Goal: Communication & Community: Answer question/provide support

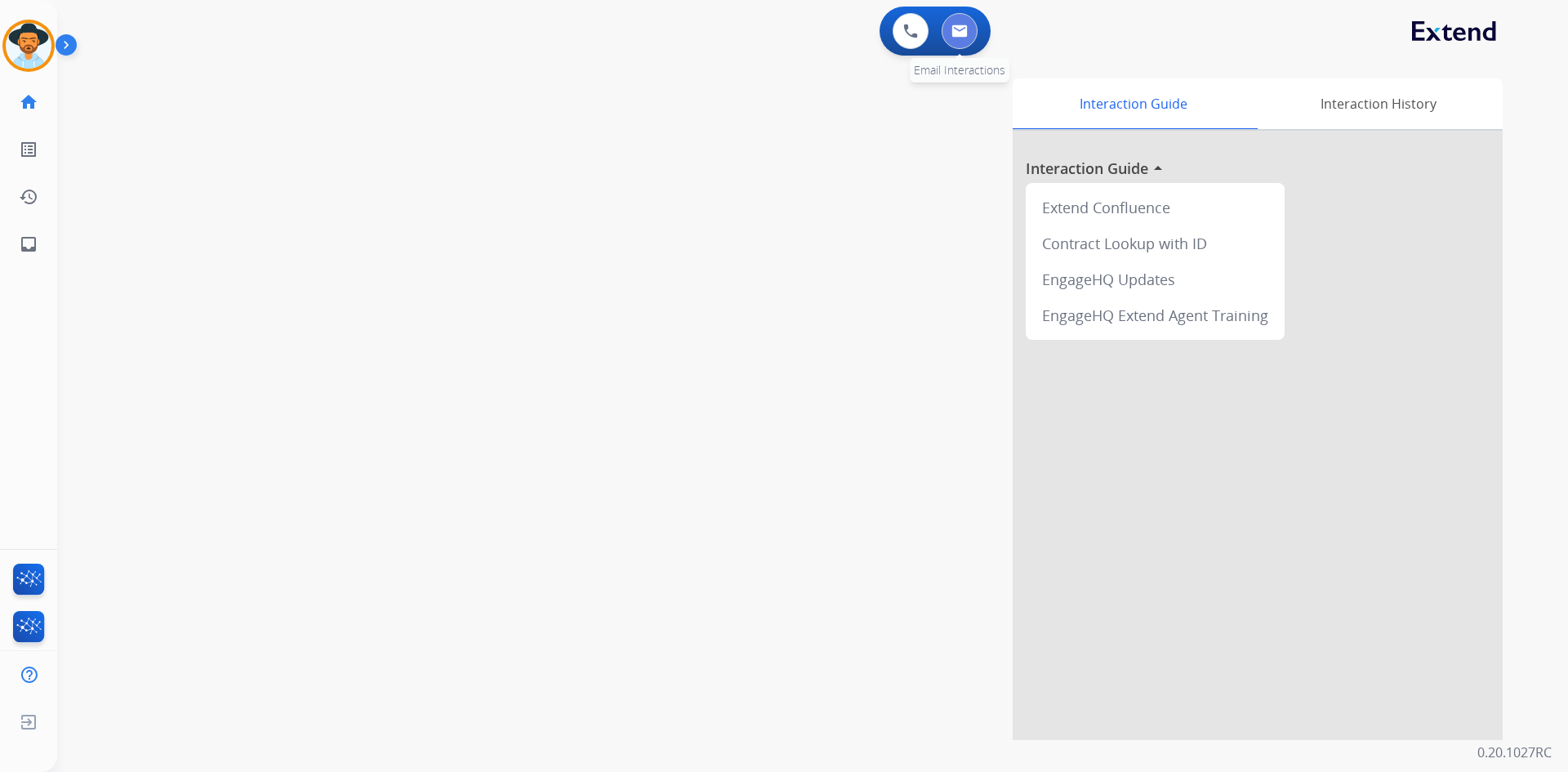
click at [966, 42] on button at bounding box center [959, 31] width 36 height 36
select select "**********"
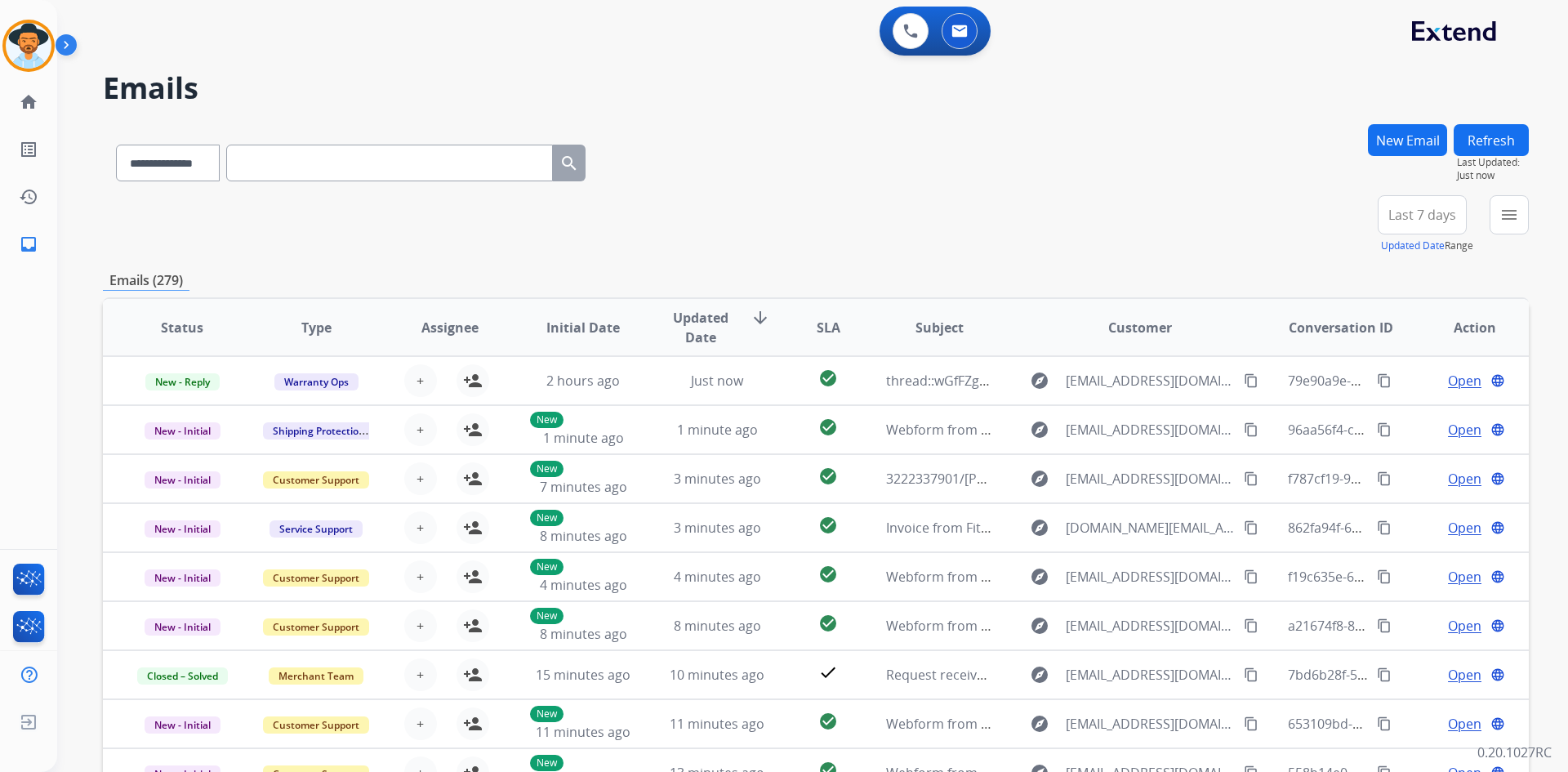
click at [1411, 218] on span "Last 7 days" at bounding box center [1422, 215] width 67 height 7
click at [1415, 413] on div "Last 90 days" at bounding box center [1417, 413] width 90 height 24
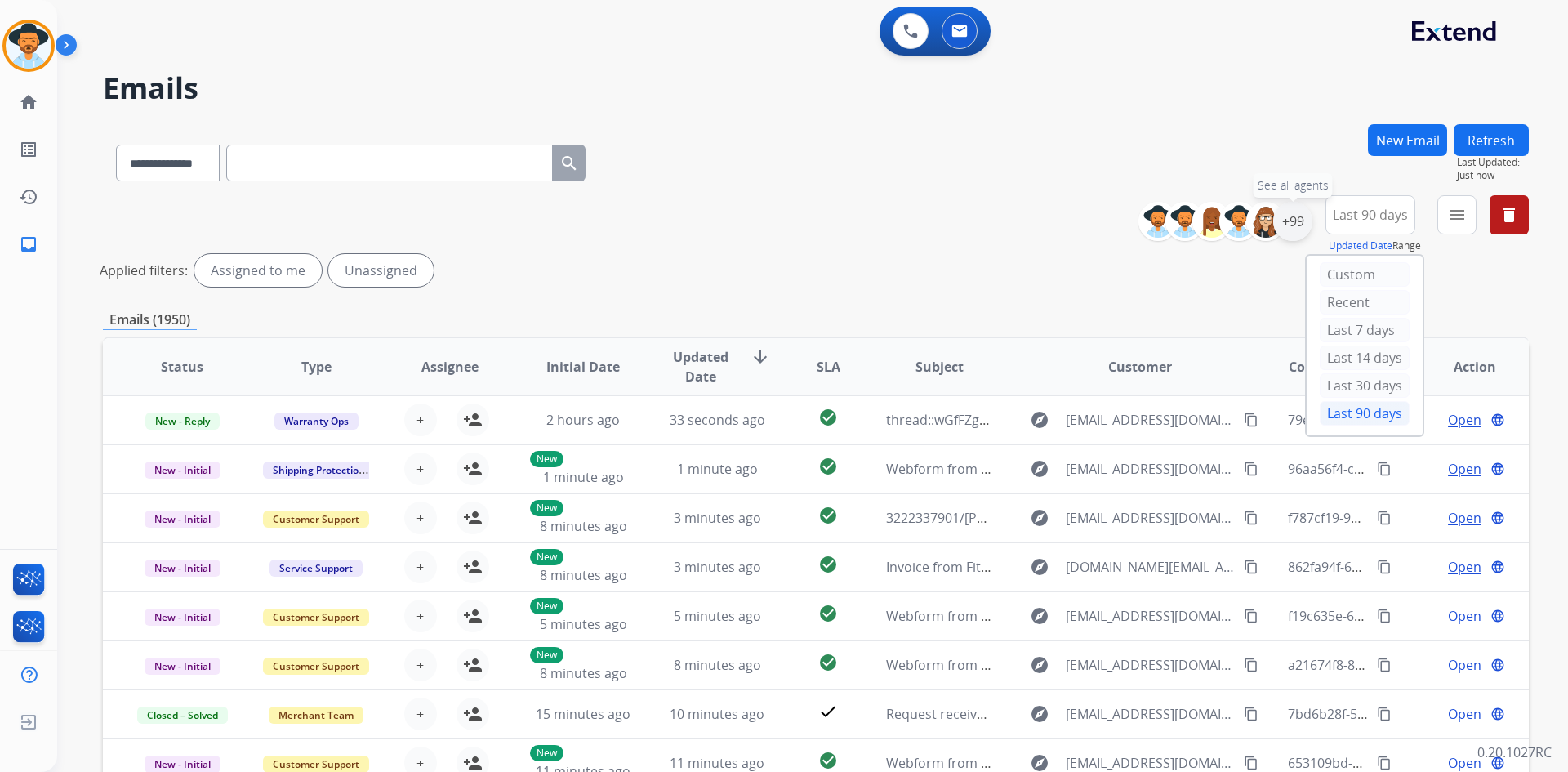
click at [1298, 226] on div "+99" at bounding box center [1293, 221] width 39 height 39
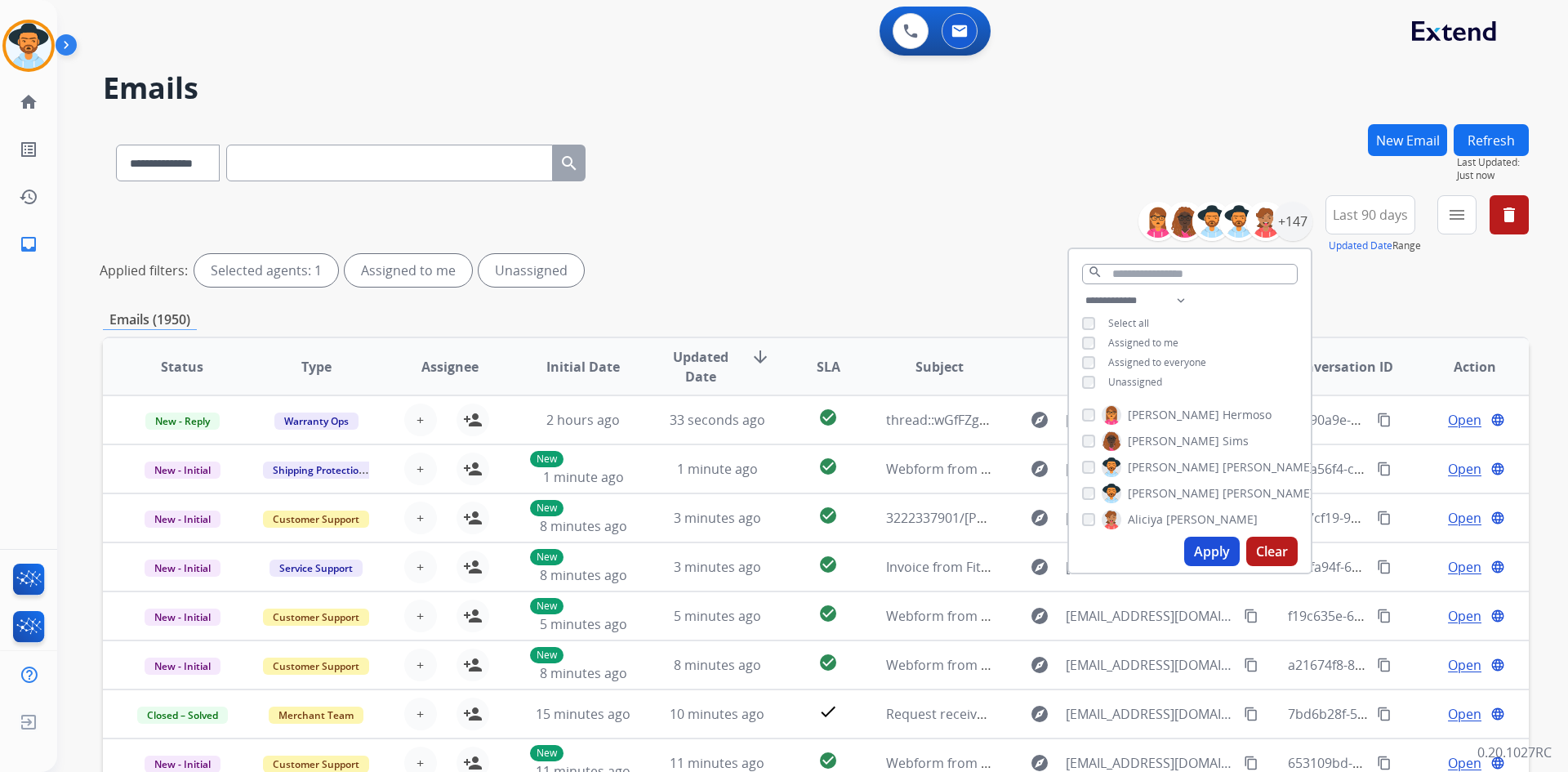
click at [1156, 339] on span "Assigned to me" at bounding box center [1143, 343] width 70 height 14
click at [1199, 549] on button "Apply" at bounding box center [1212, 551] width 56 height 29
click at [1465, 224] on mat-icon "menu" at bounding box center [1457, 215] width 20 height 20
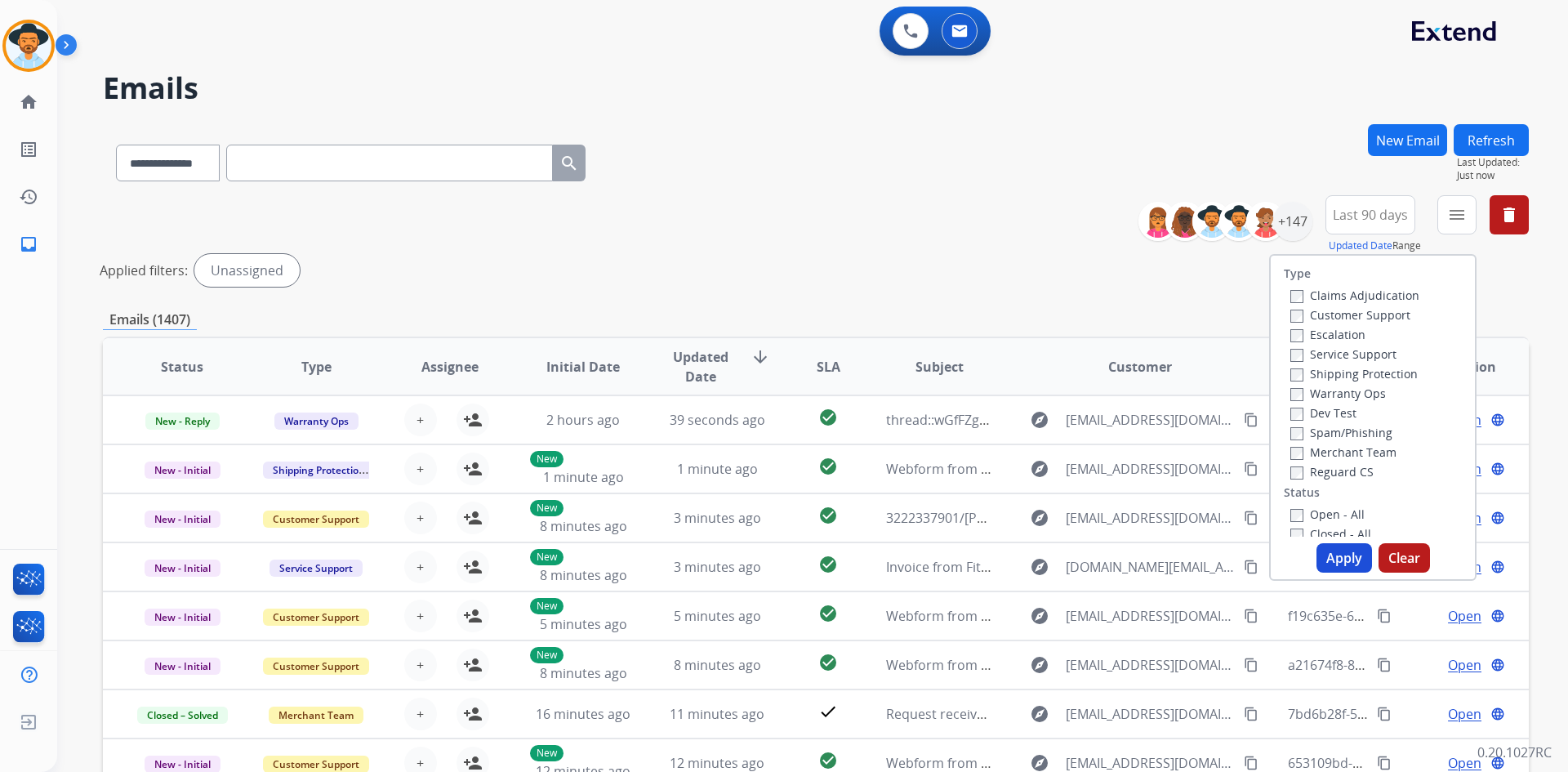
click at [1354, 318] on label "Customer Support" at bounding box center [1350, 314] width 120 height 16
click at [1348, 379] on label "Shipping Protection" at bounding box center [1353, 374] width 127 height 16
click at [1341, 471] on label "Reguard CS" at bounding box center [1332, 472] width 83 height 16
click at [1338, 386] on label "New - Initial" at bounding box center [1333, 390] width 86 height 16
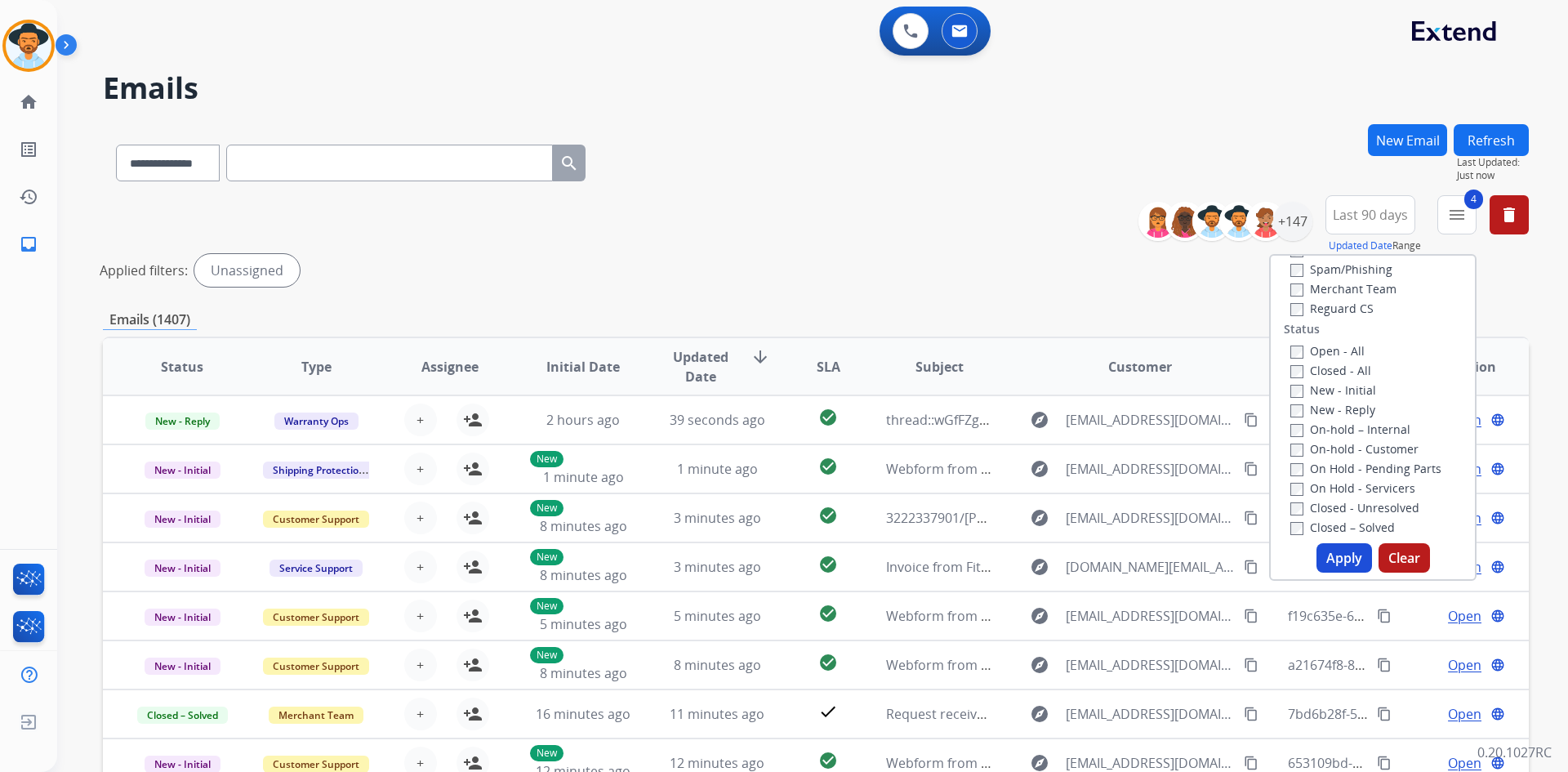
click at [1338, 408] on label "New - Reply" at bounding box center [1333, 409] width 85 height 16
click at [1337, 557] on button "Apply" at bounding box center [1344, 557] width 56 height 29
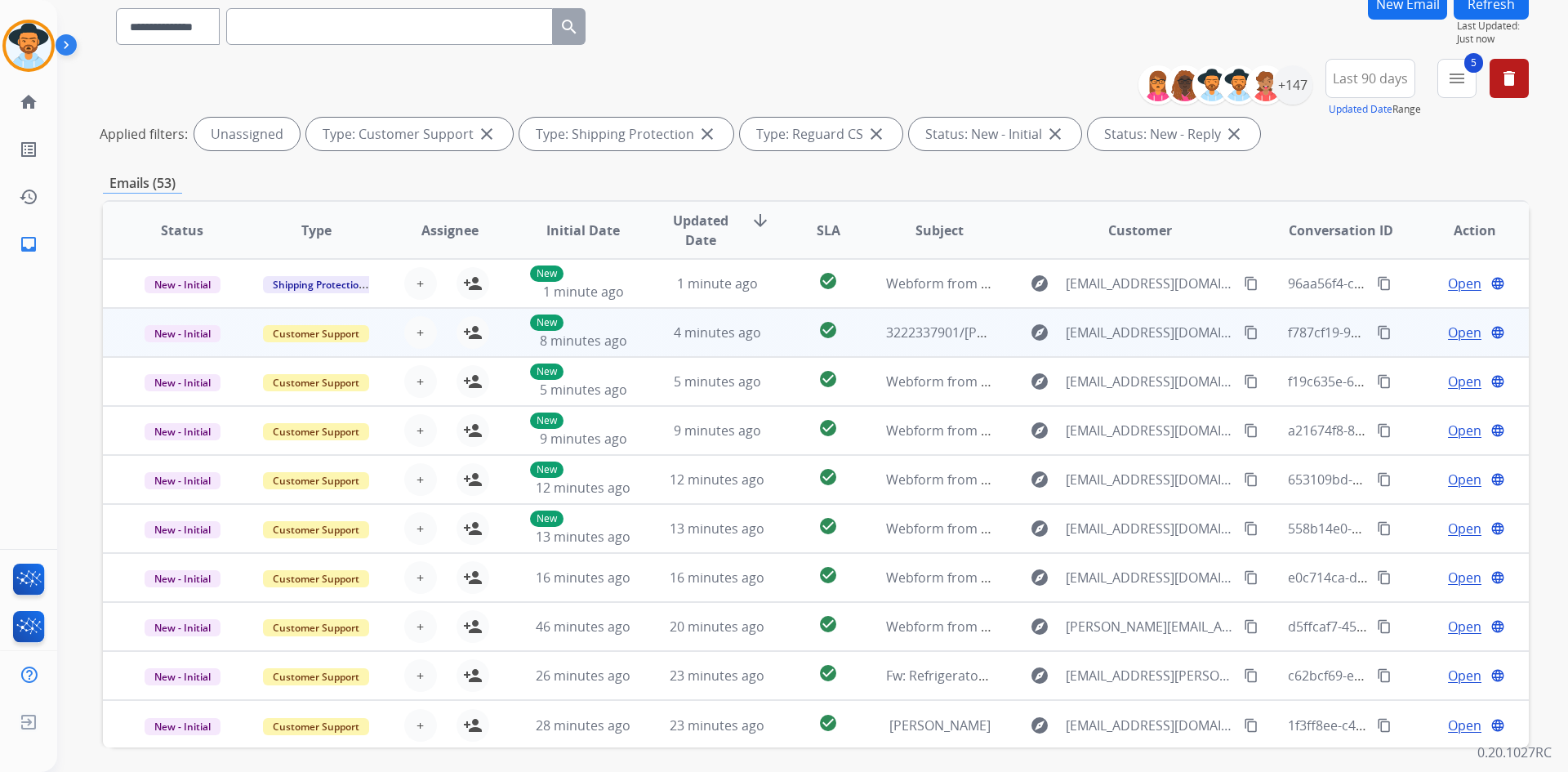
scroll to position [197, 0]
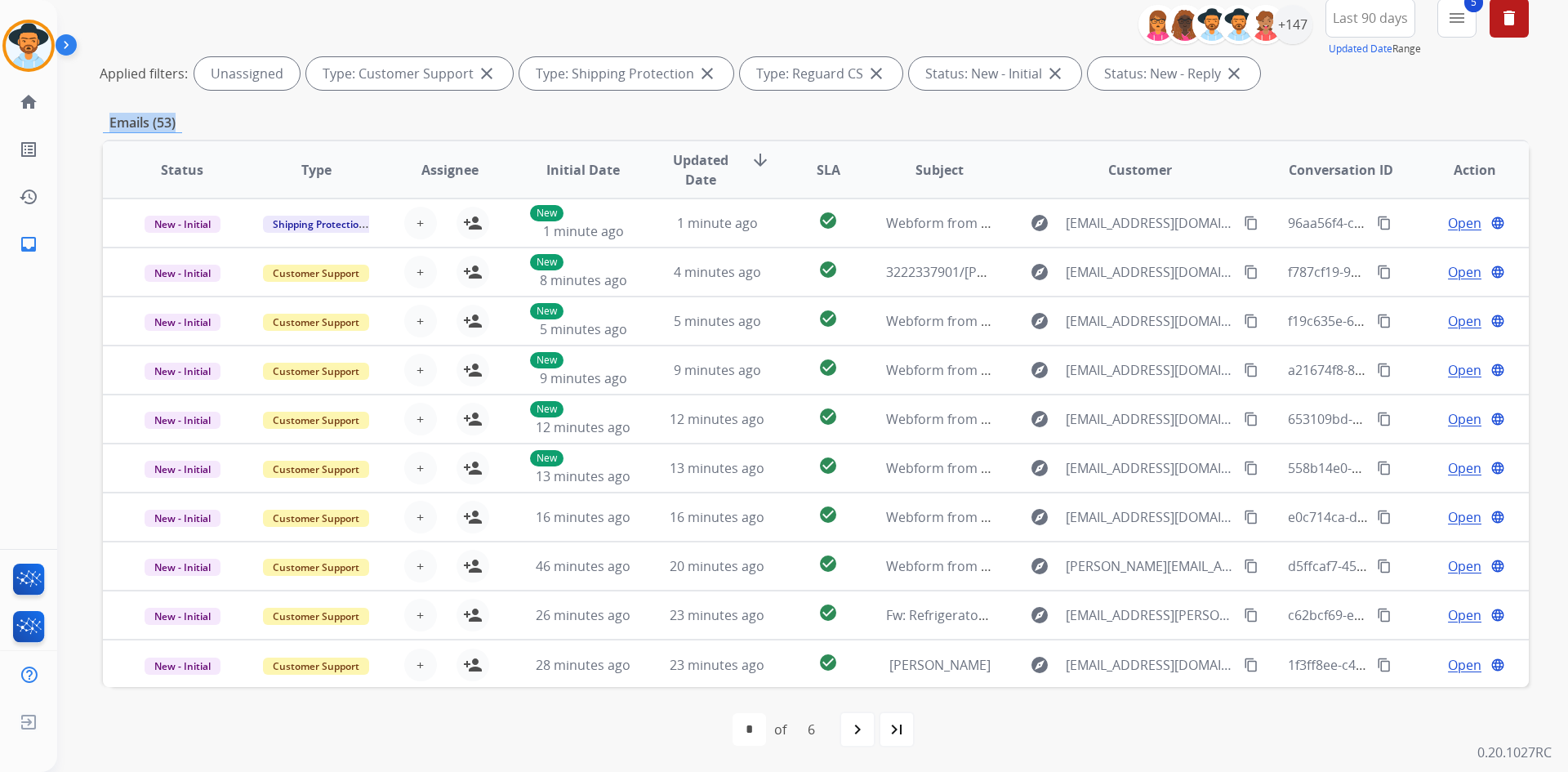
drag, startPoint x: 106, startPoint y: 124, endPoint x: 273, endPoint y: 139, distance: 167.7
click at [273, 139] on div "**********" at bounding box center [816, 349] width 1426 height 844
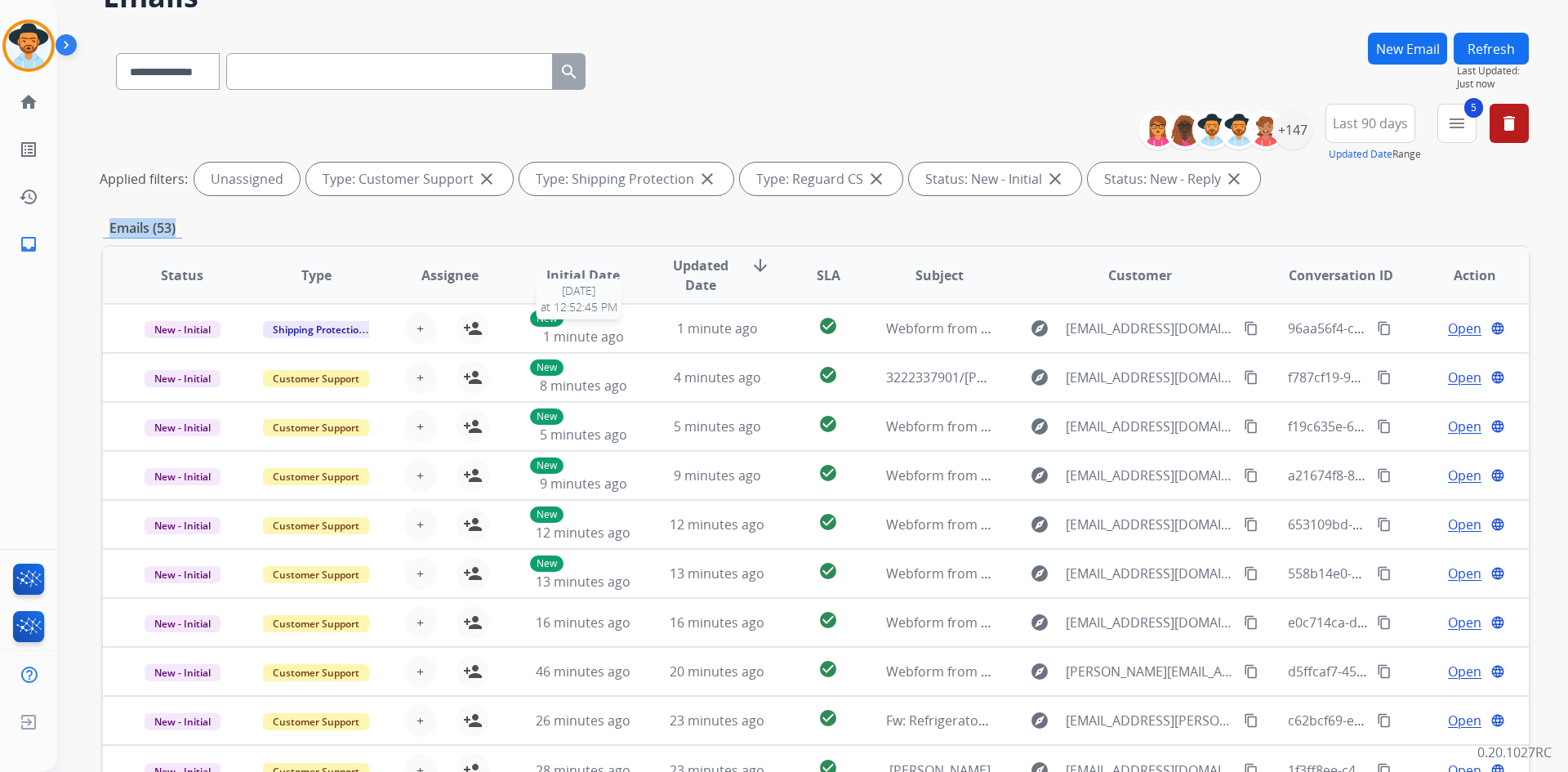
scroll to position [0, 0]
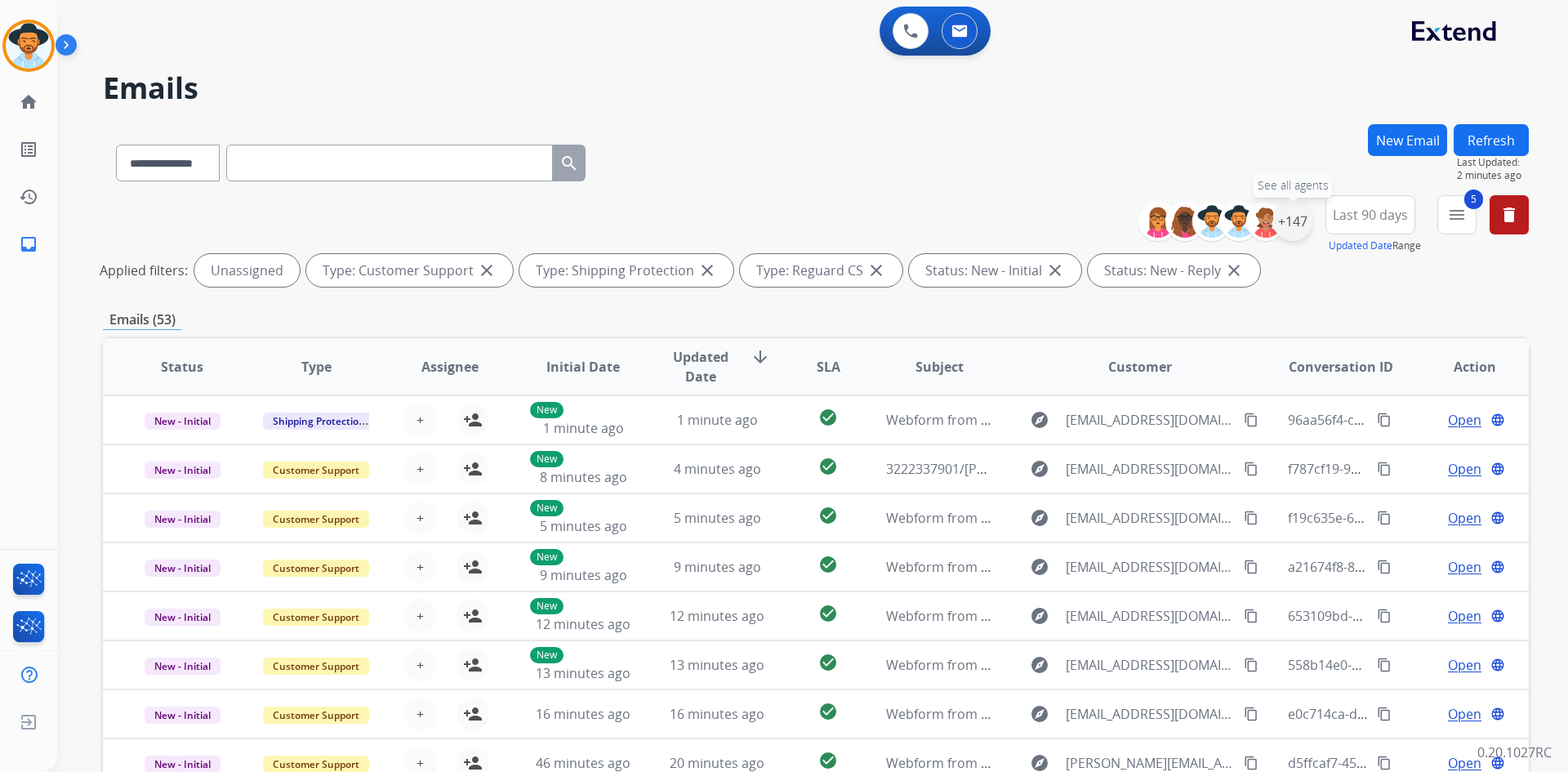
click at [1290, 226] on div "+147" at bounding box center [1293, 221] width 39 height 39
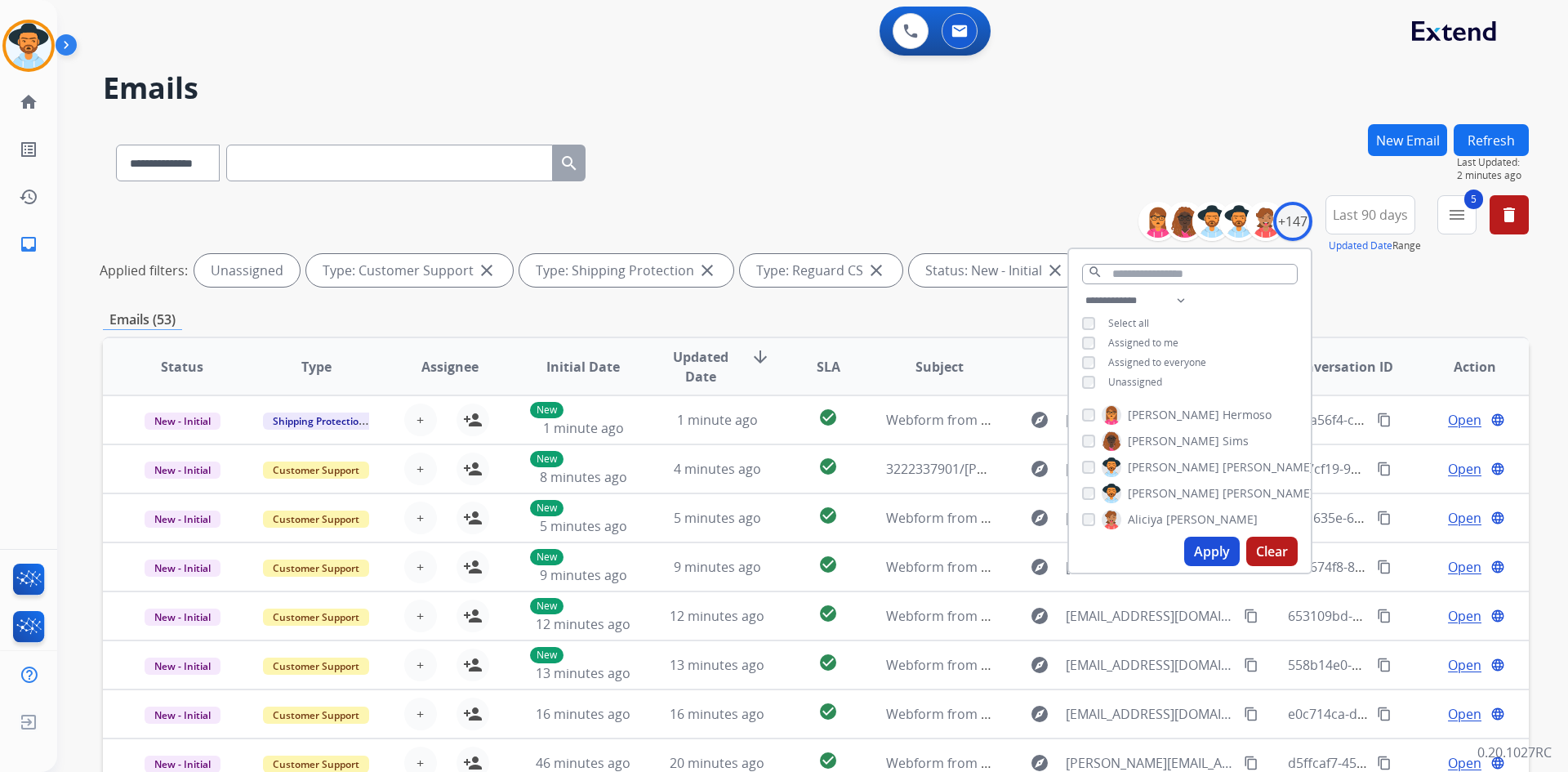
click at [1139, 383] on span "Unassigned" at bounding box center [1135, 382] width 54 height 14
click at [1156, 296] on select "**********" at bounding box center [1139, 301] width 113 height 20
select select "**********"
click at [1082, 291] on select "**********" at bounding box center [1139, 301] width 113 height 20
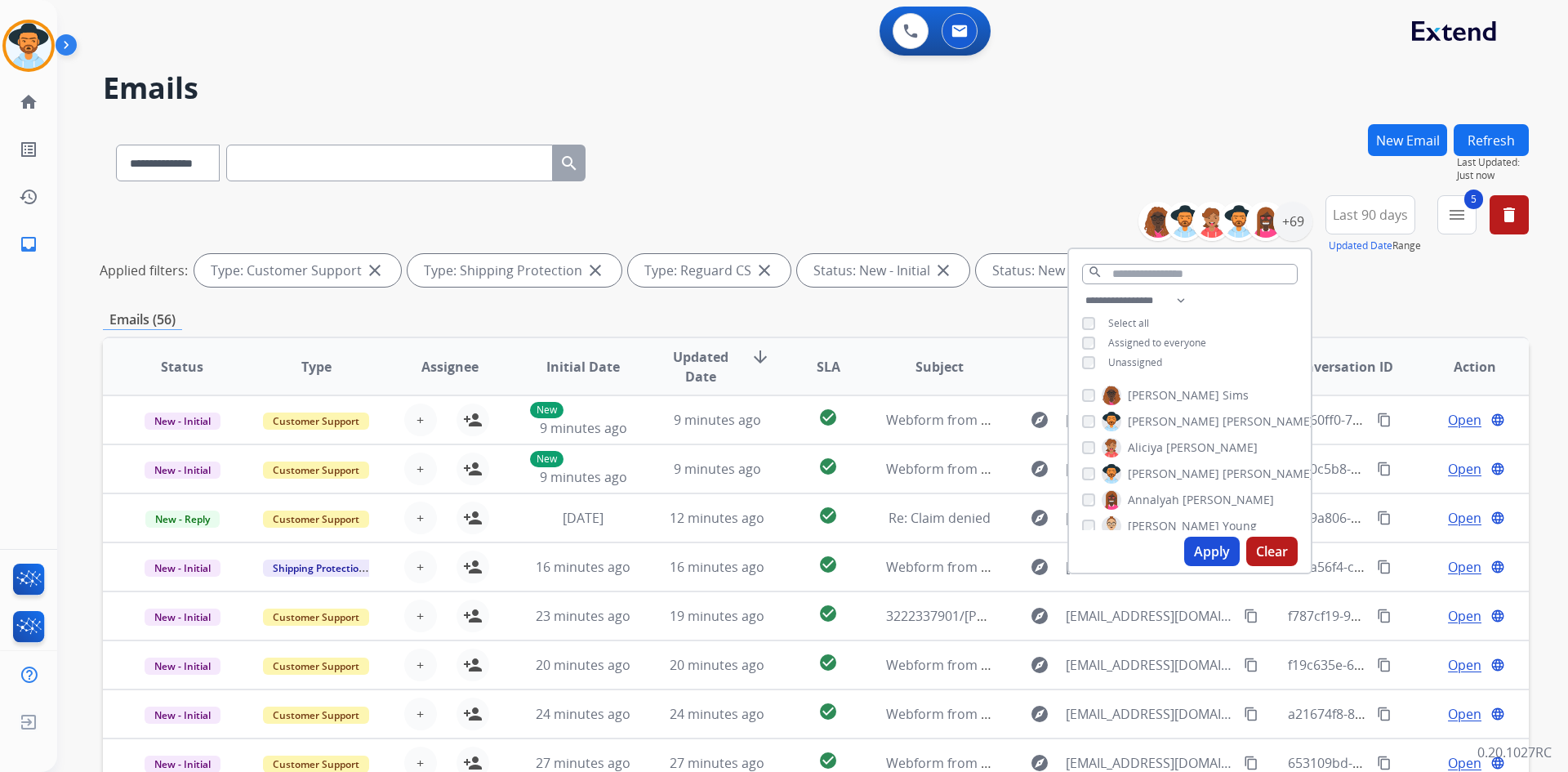
click at [1141, 324] on span "Select all" at bounding box center [1128, 323] width 41 height 14
click at [1213, 557] on button "Apply" at bounding box center [1212, 551] width 56 height 29
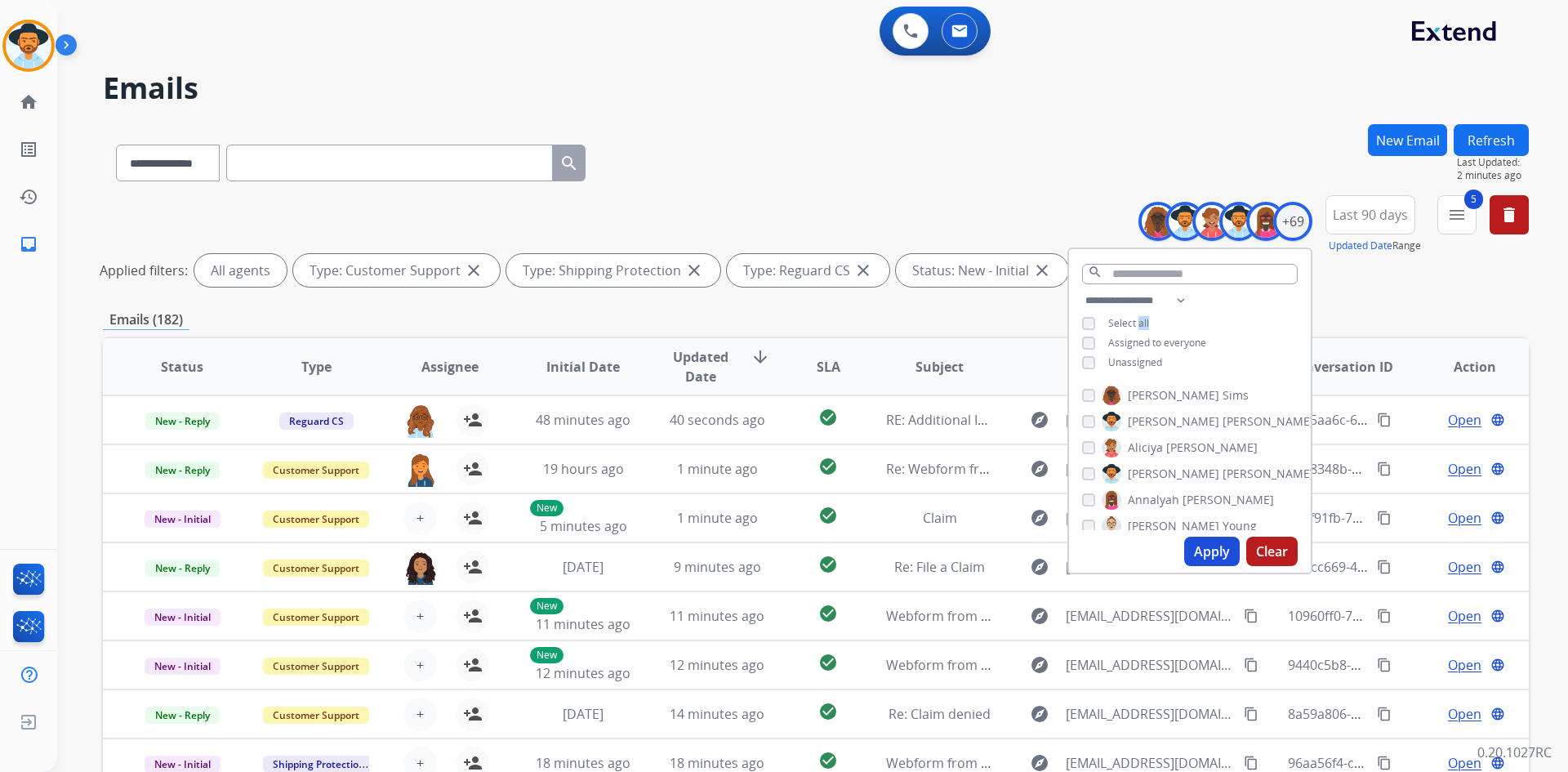
click at [1215, 556] on button "Apply" at bounding box center [1212, 551] width 56 height 29
click at [1231, 559] on button "Apply" at bounding box center [1212, 551] width 56 height 29
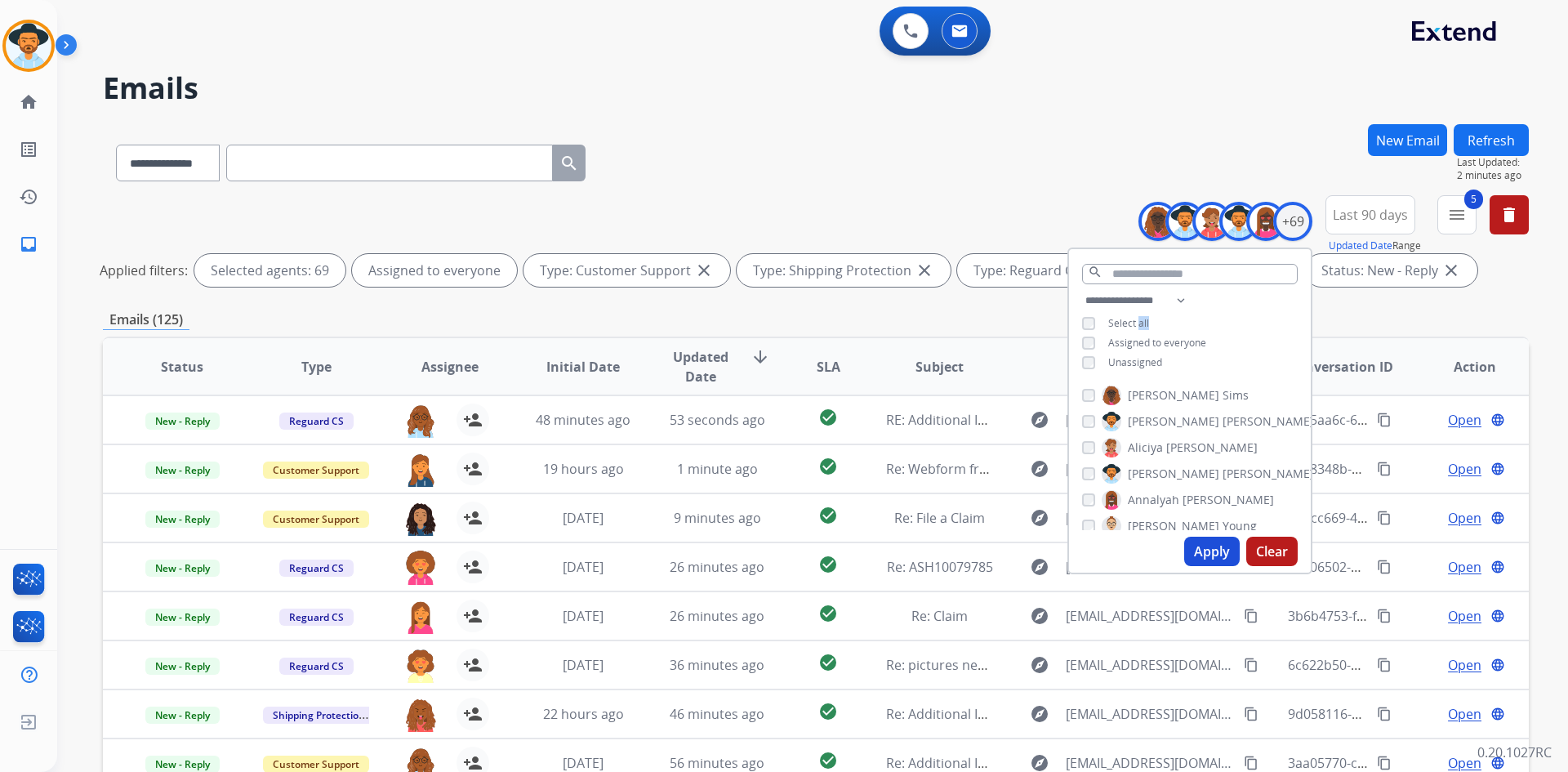
click at [1204, 554] on button "Apply" at bounding box center [1212, 551] width 56 height 29
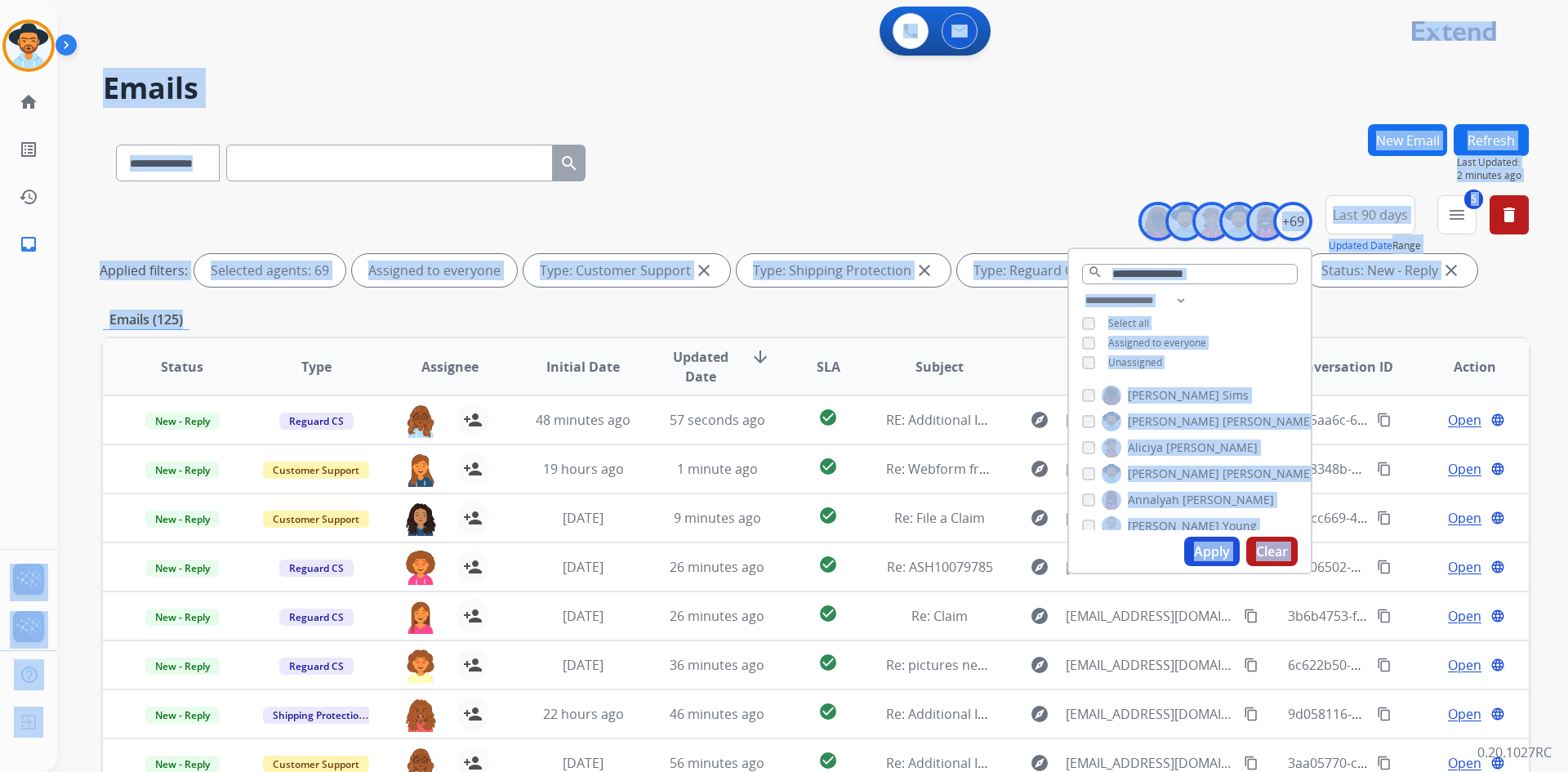
drag, startPoint x: 195, startPoint y: 321, endPoint x: 49, endPoint y: 317, distance: 146.1
click at [49, 317] on div "**********" at bounding box center [784, 386] width 1568 height 772
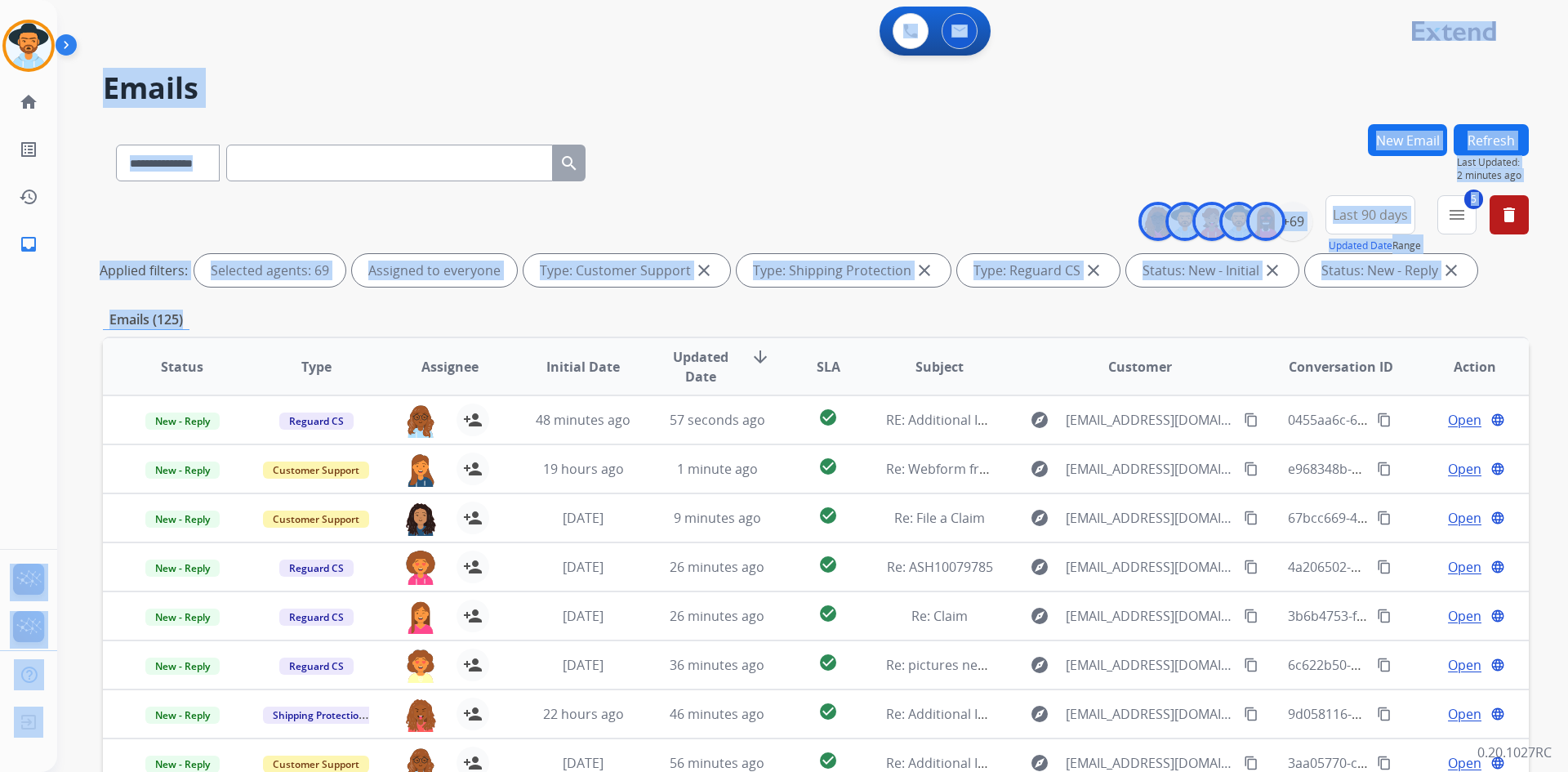
drag, startPoint x: 742, startPoint y: 101, endPoint x: 735, endPoint y: 119, distance: 19.3
click at [742, 101] on h2 "Emails" at bounding box center [816, 87] width 1426 height 32
click at [234, 324] on div "Emails (125)" at bounding box center [816, 319] width 1426 height 21
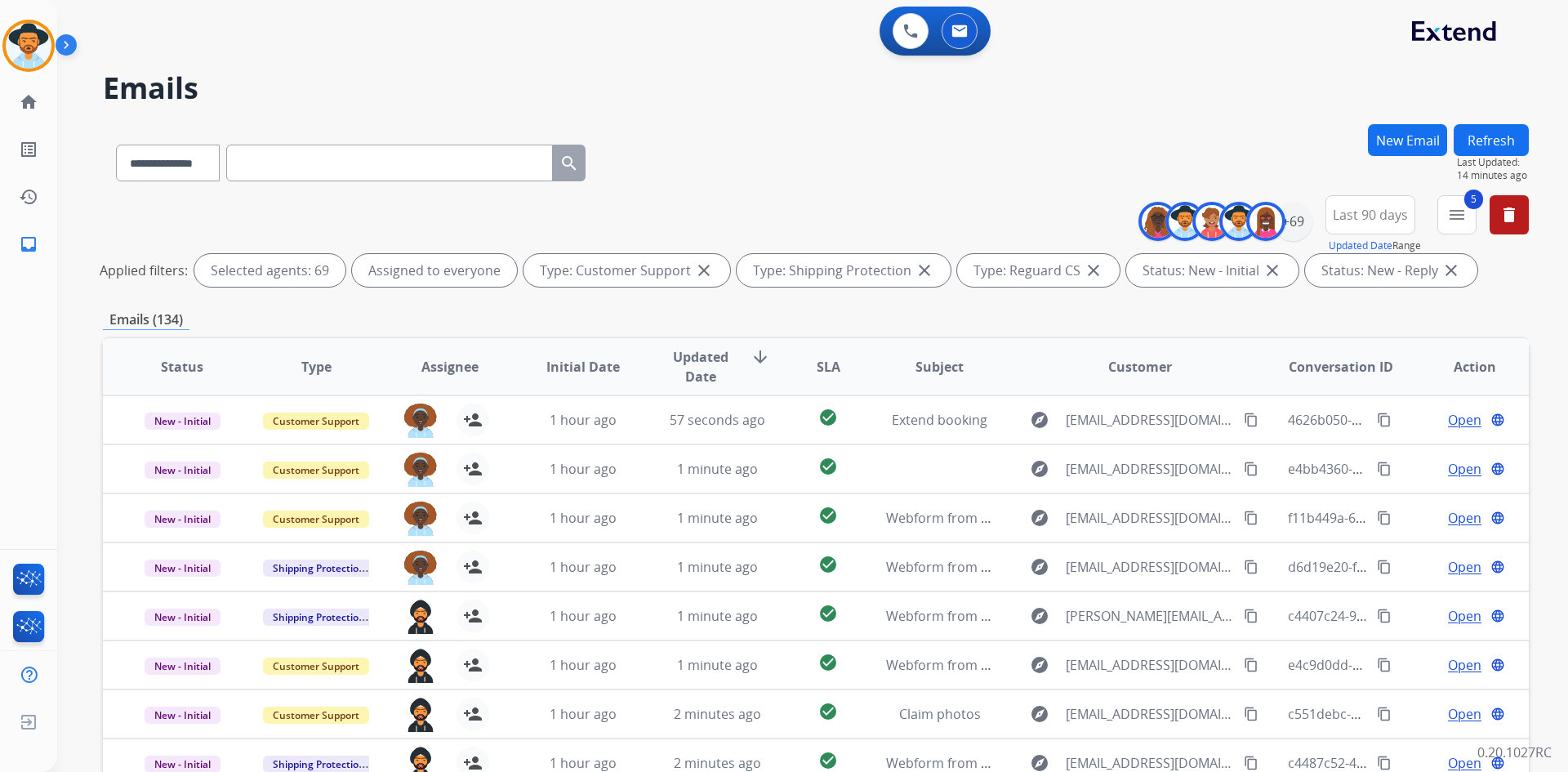
click at [310, 168] on input "text" at bounding box center [389, 163] width 327 height 37
paste input "**********"
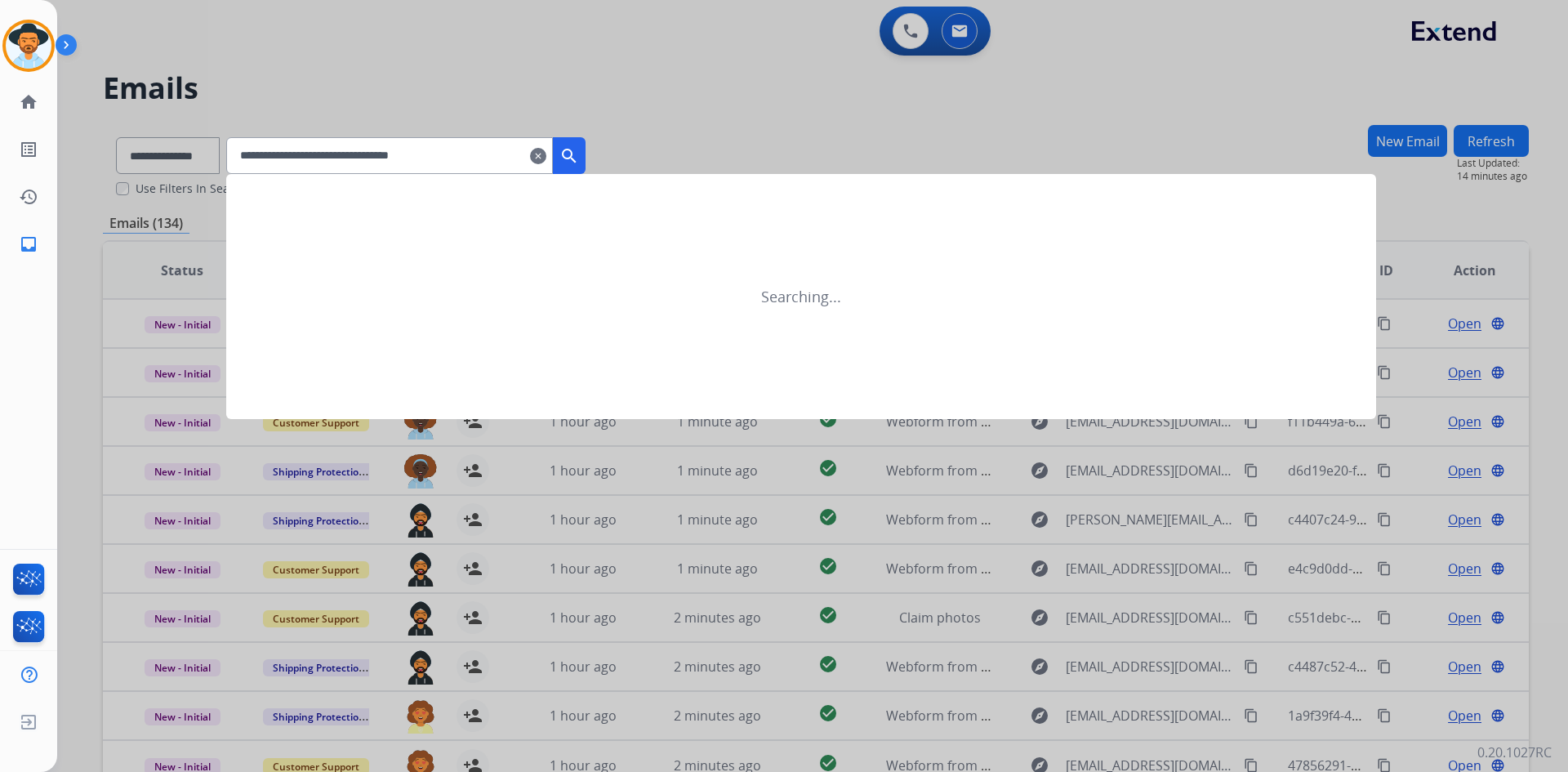
type input "**********"
click at [586, 166] on button "search" at bounding box center [569, 156] width 32 height 37
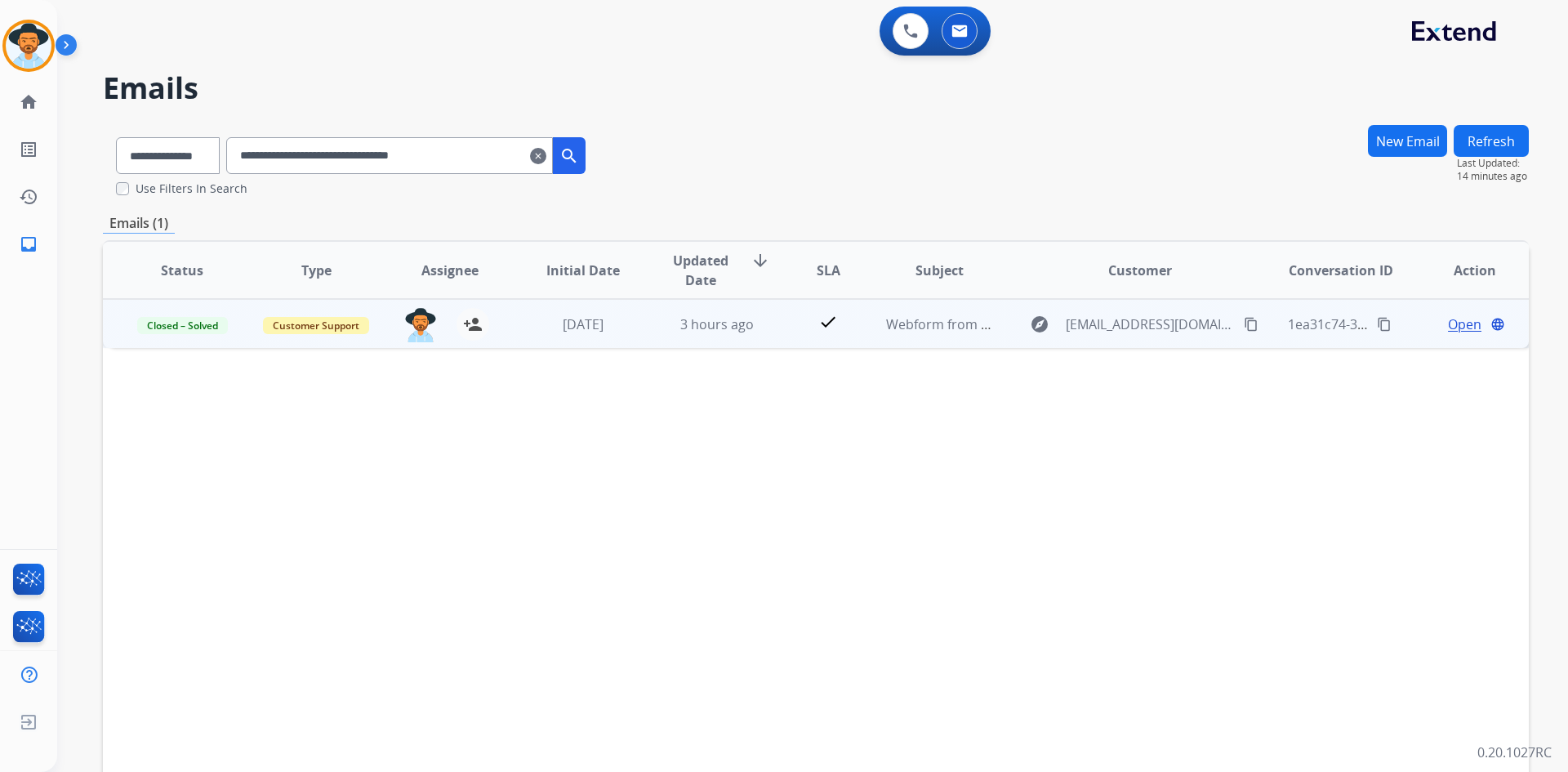
click at [1244, 328] on mat-icon "content_copy" at bounding box center [1251, 324] width 15 height 15
click at [1448, 326] on span "Open" at bounding box center [1465, 324] width 33 height 20
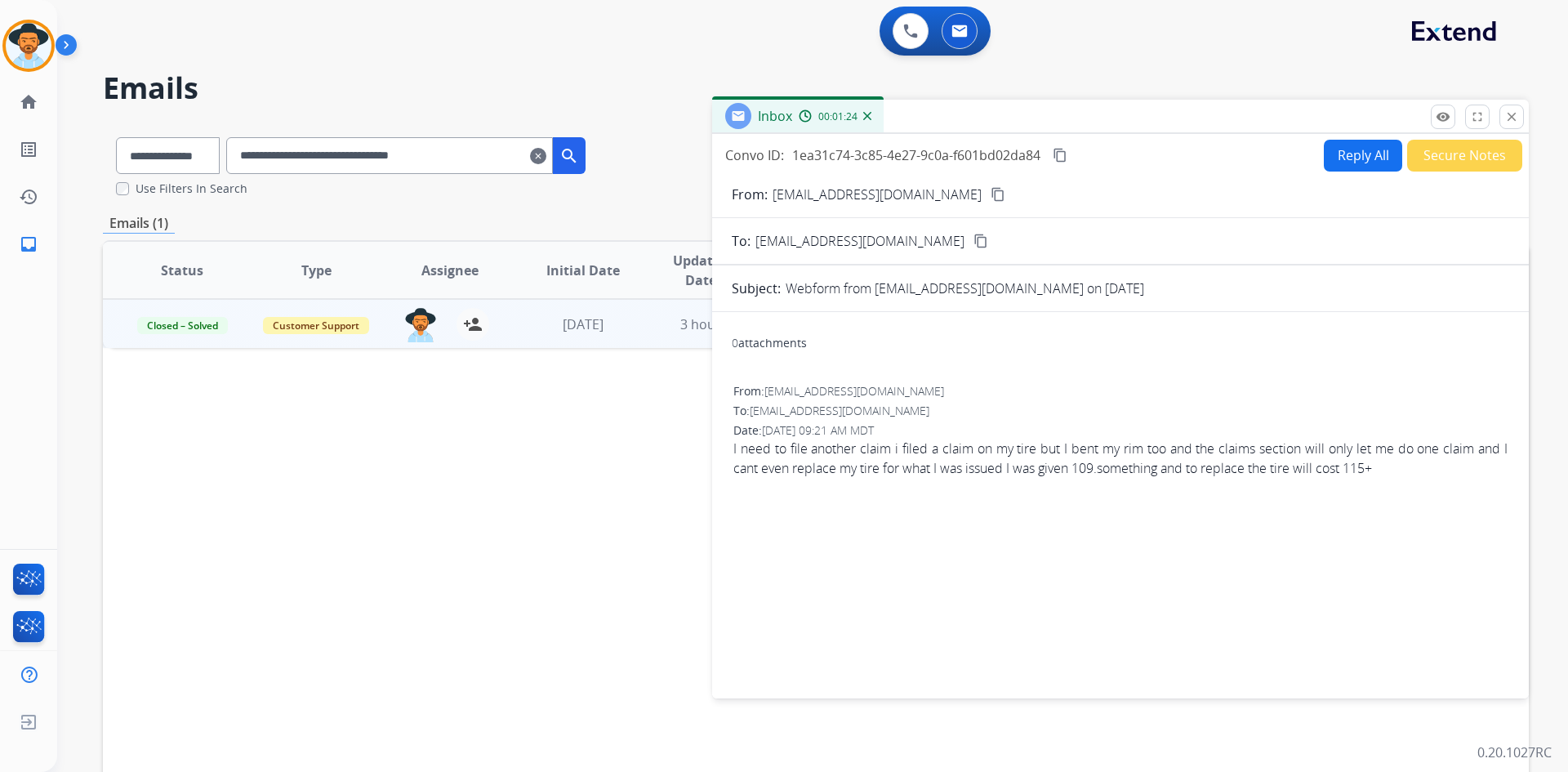
click at [1345, 150] on button "Reply All" at bounding box center [1363, 156] width 78 height 32
select select "**********"
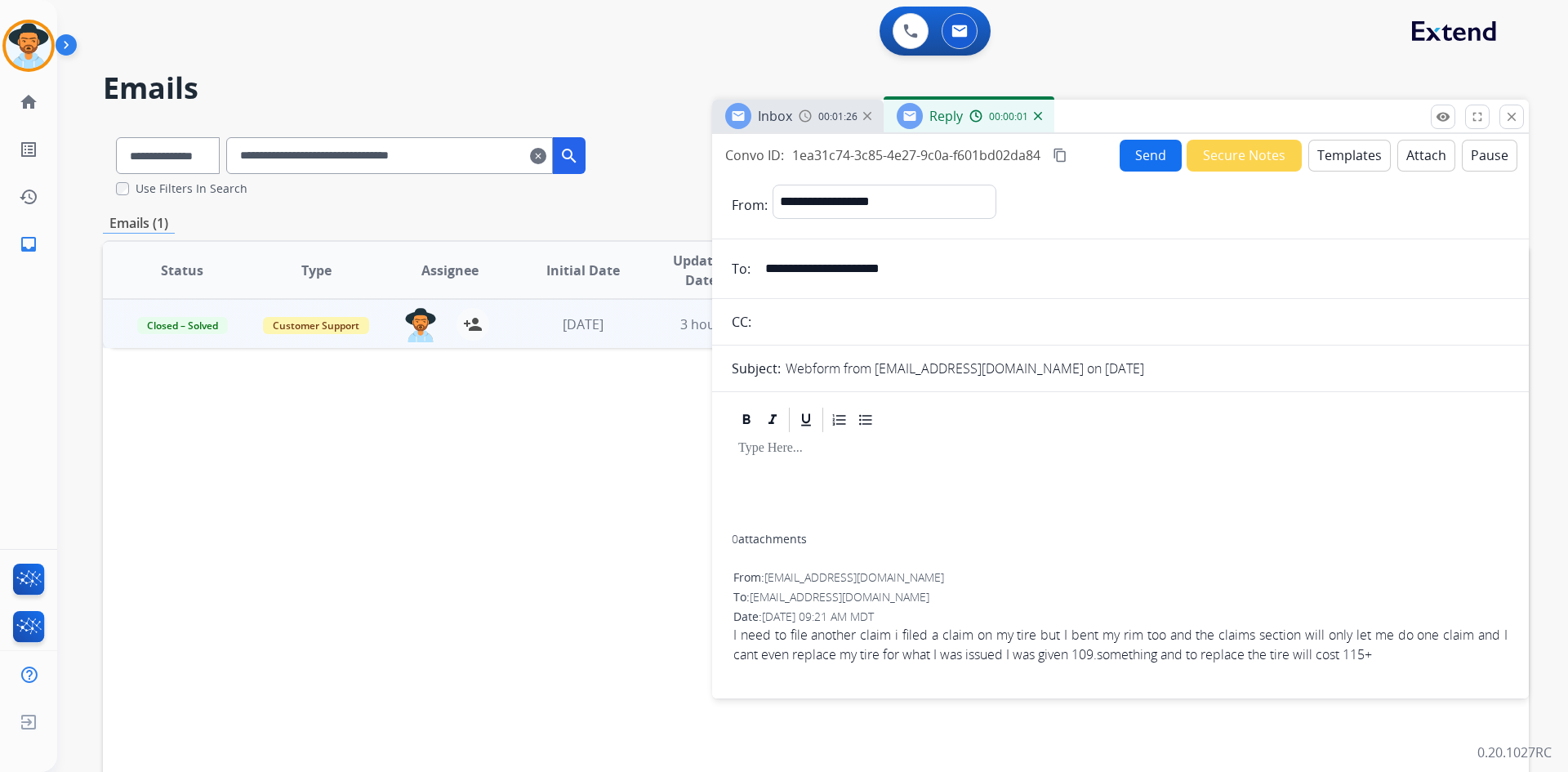
click at [1348, 158] on button "Templates" at bounding box center [1349, 156] width 82 height 32
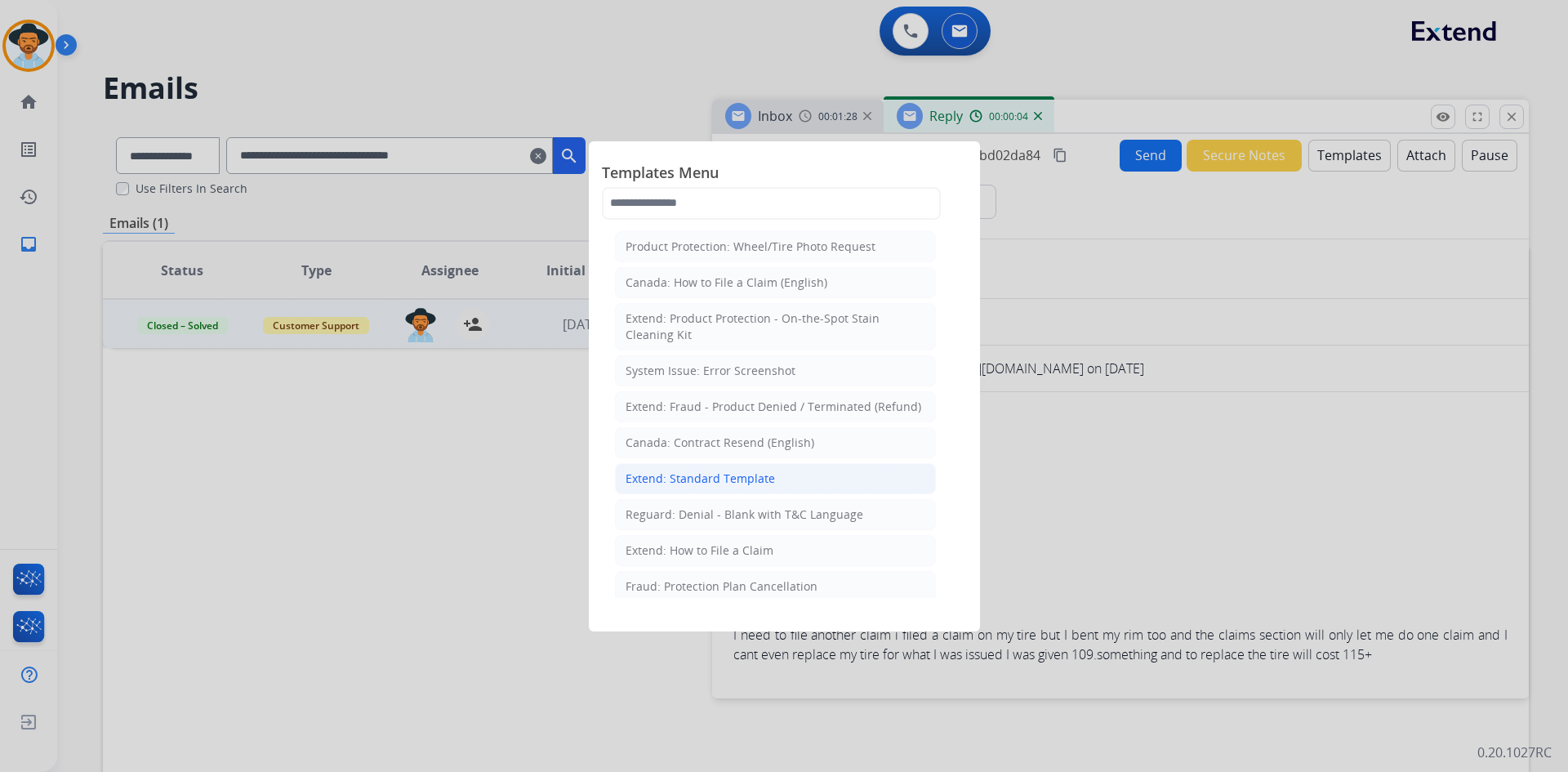
click at [744, 479] on div "Extend: Standard Template" at bounding box center [700, 479] width 150 height 17
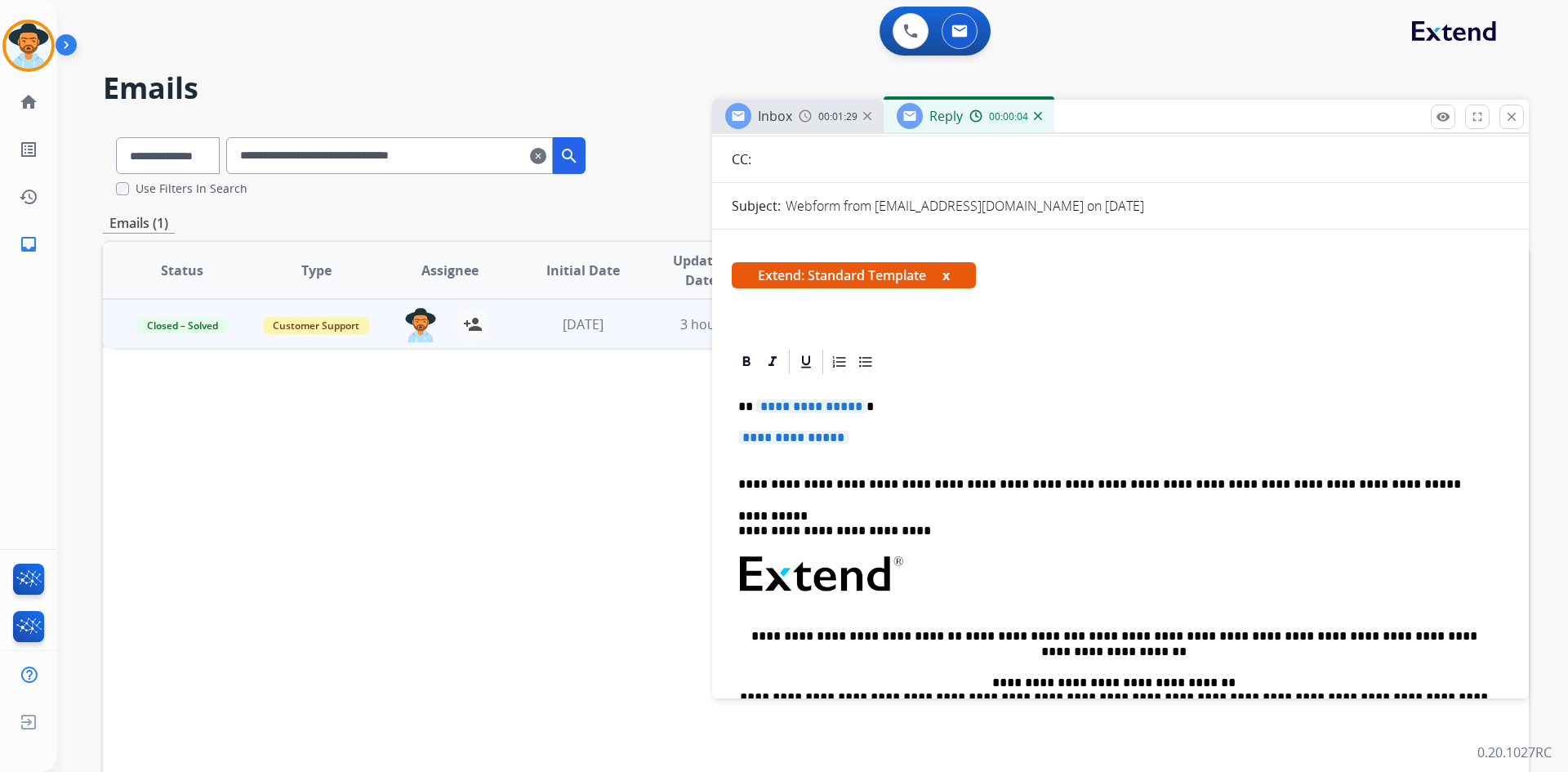
scroll to position [163, 0]
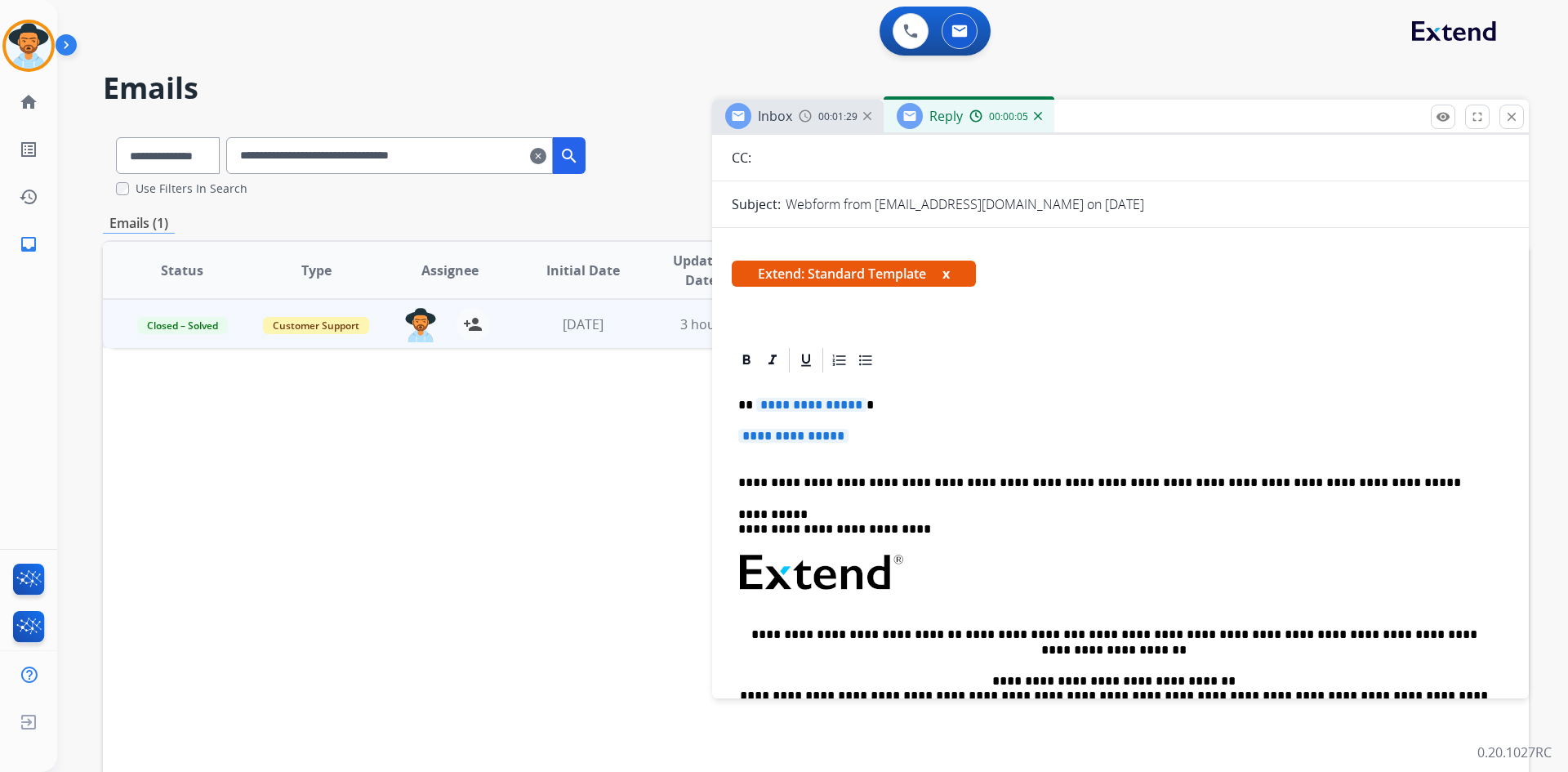
click at [809, 399] on span "**********" at bounding box center [811, 404] width 111 height 14
click at [799, 433] on span "**********" at bounding box center [794, 436] width 111 height 14
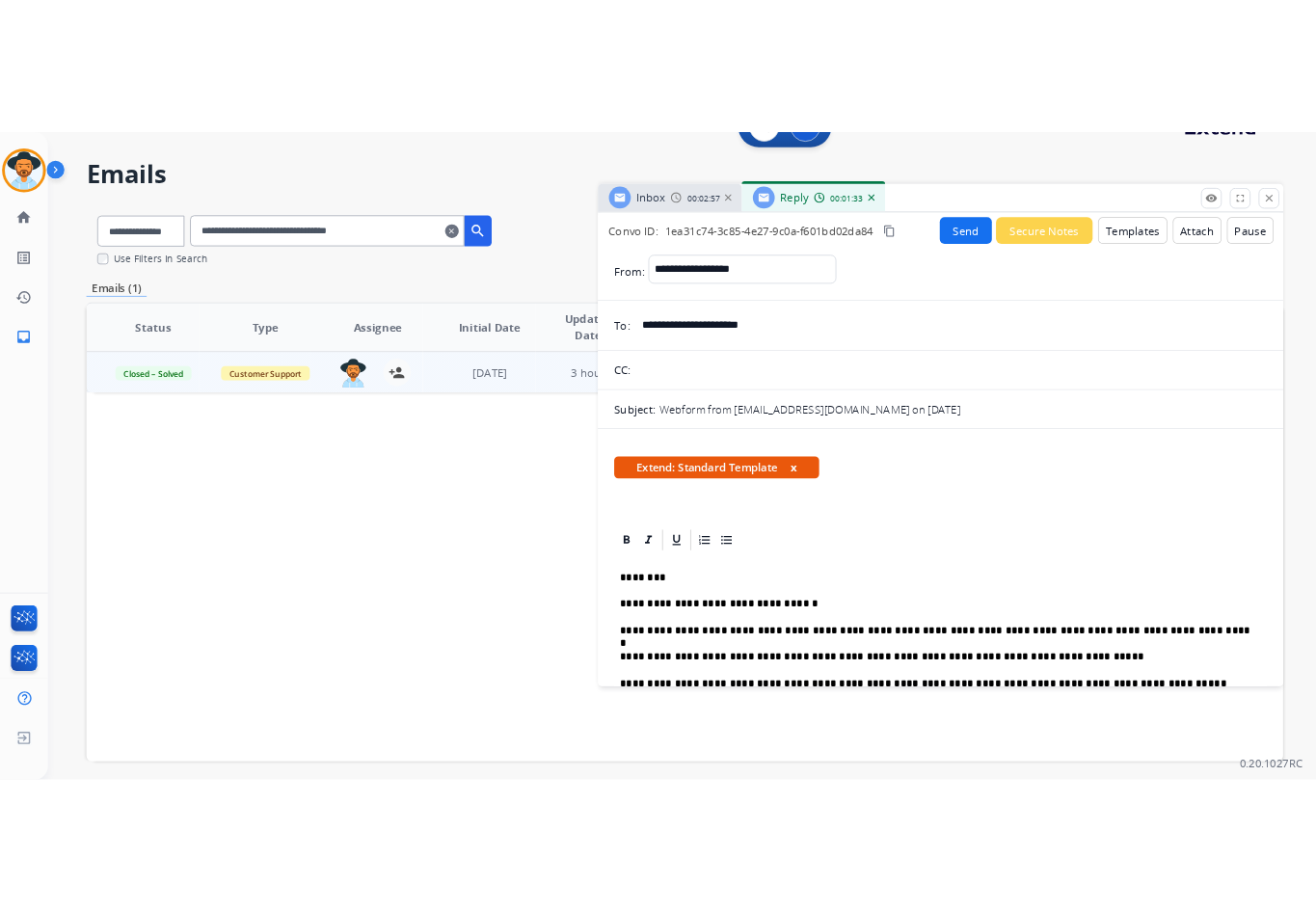
scroll to position [0, 0]
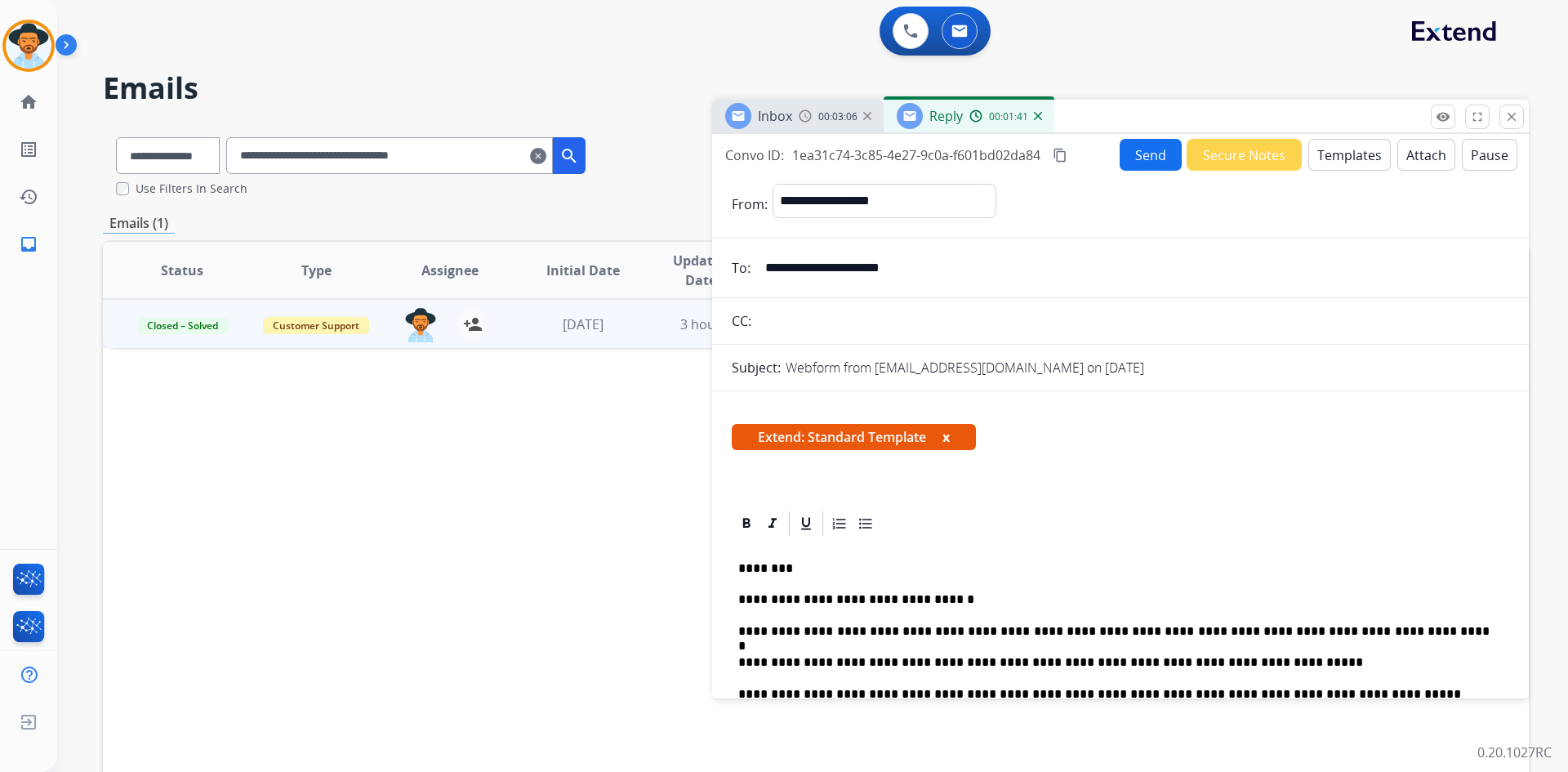
click at [1066, 158] on mat-icon "content_copy" at bounding box center [1061, 156] width 15 height 15
click at [1146, 153] on button "Send" at bounding box center [1150, 155] width 62 height 32
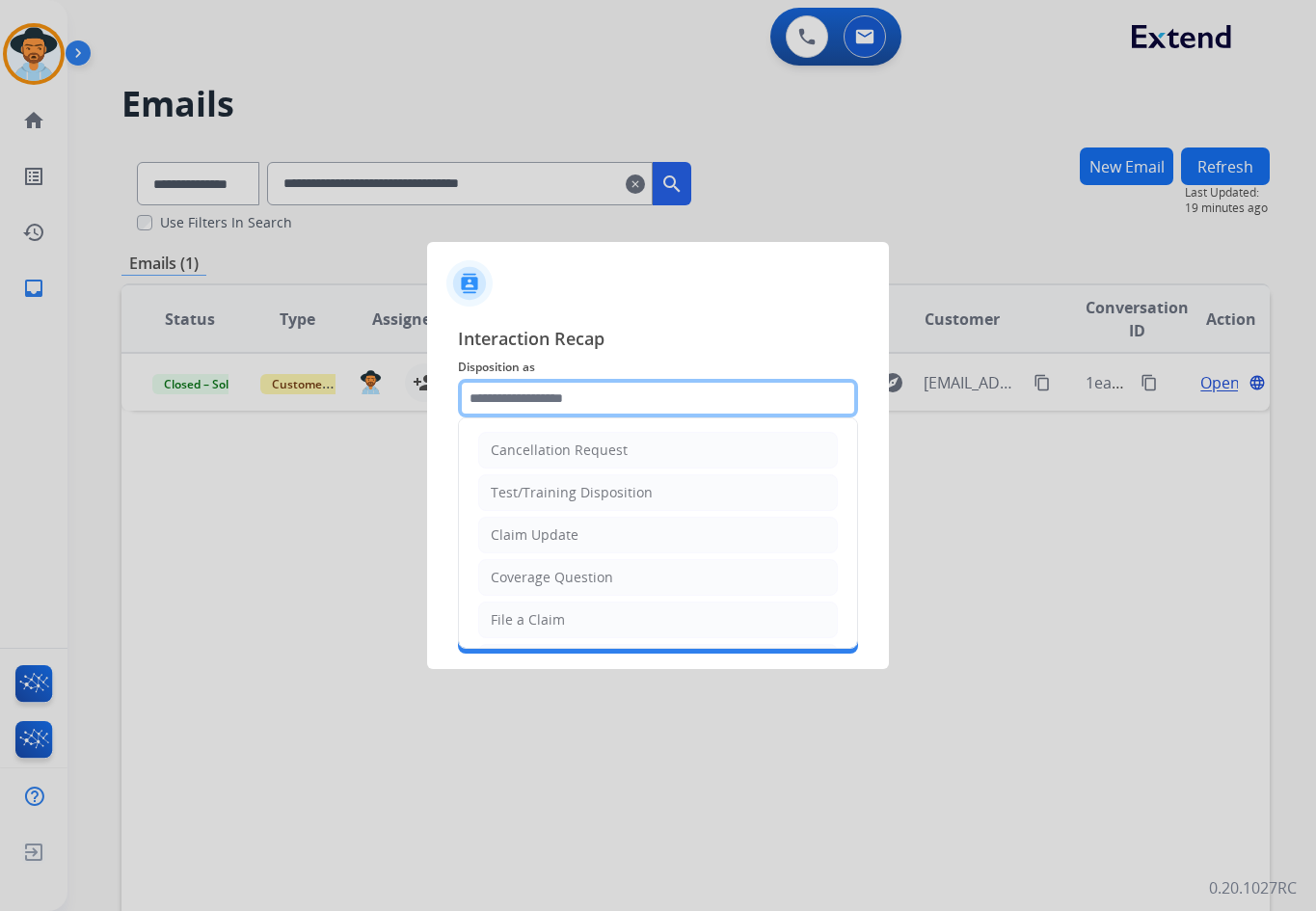
click at [578, 400] on input "text" at bounding box center [657, 398] width 400 height 38
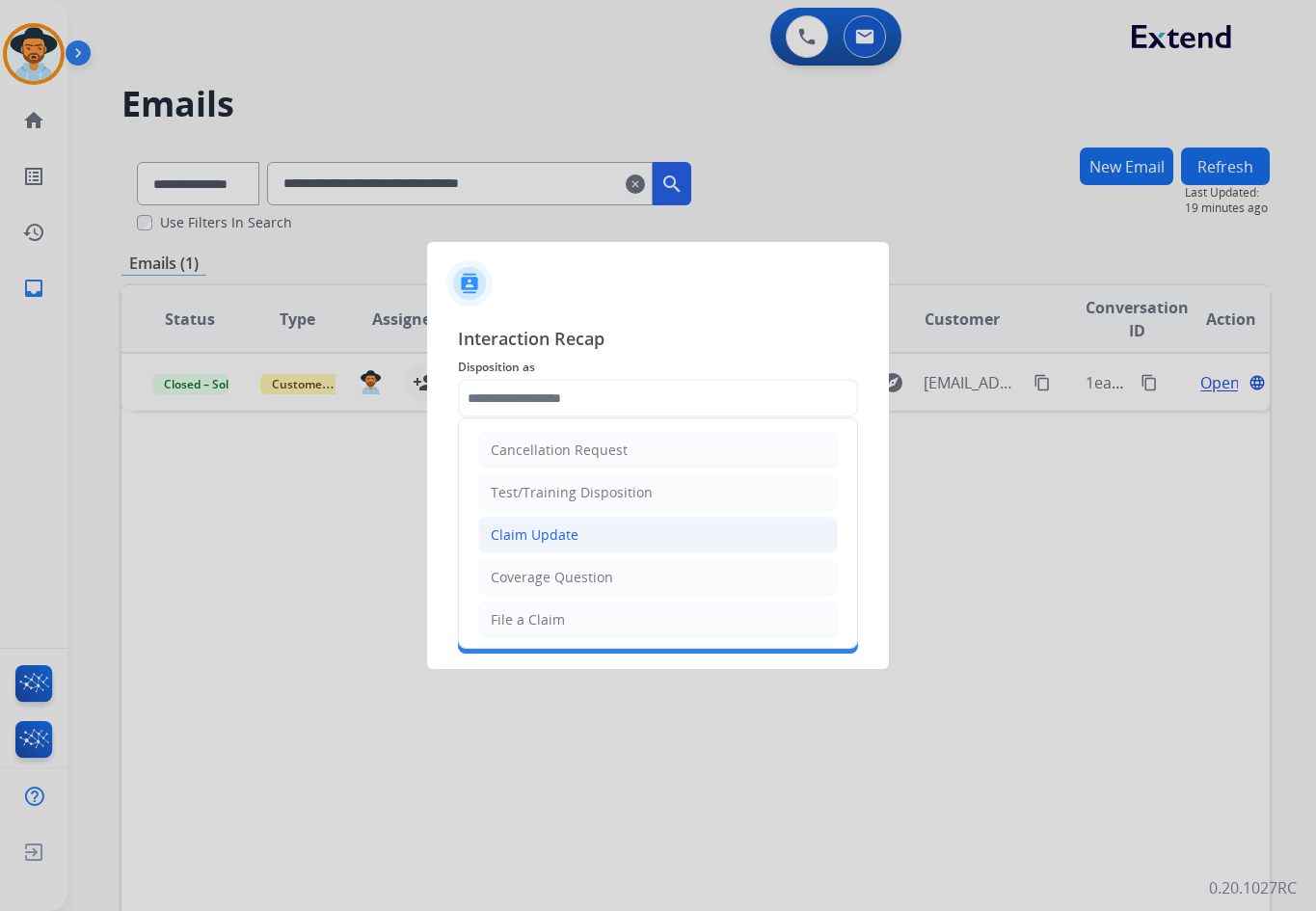
click at [577, 545] on li "Claim Update" at bounding box center [658, 534] width 359 height 36
type input "**********"
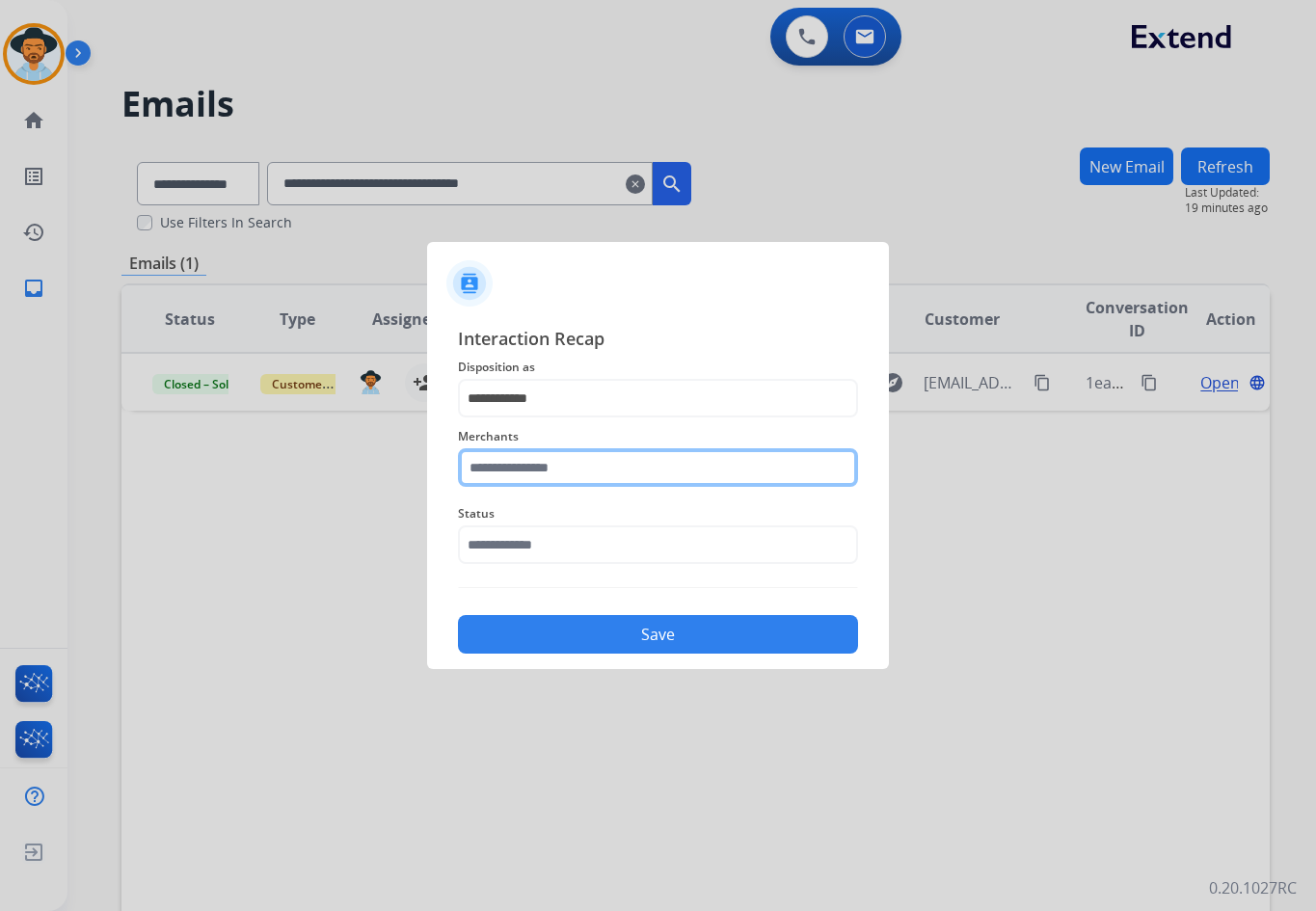
click at [564, 465] on input "text" at bounding box center [657, 467] width 400 height 38
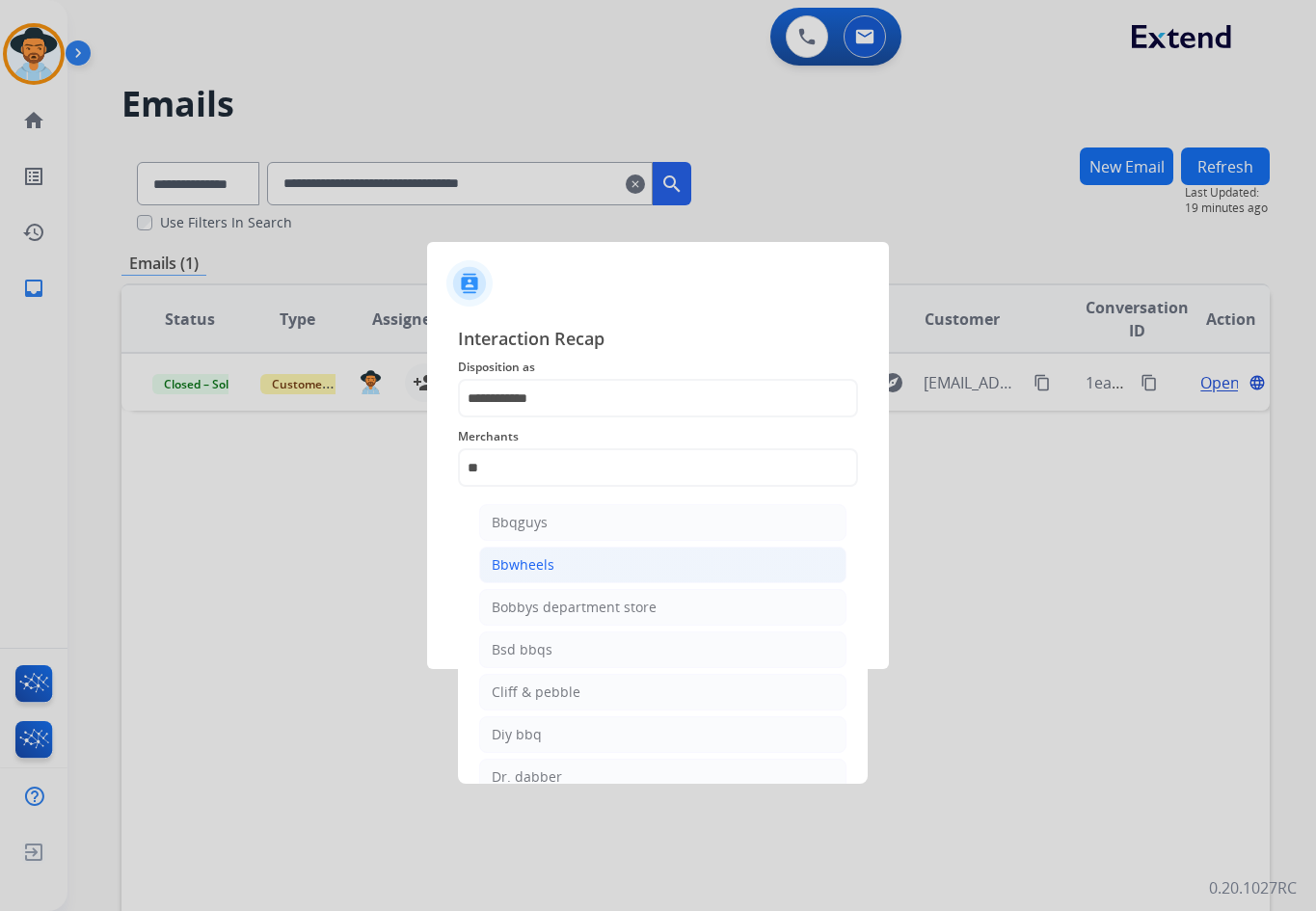
click at [567, 566] on li "Bbwheels" at bounding box center [663, 564] width 367 height 36
type input "********"
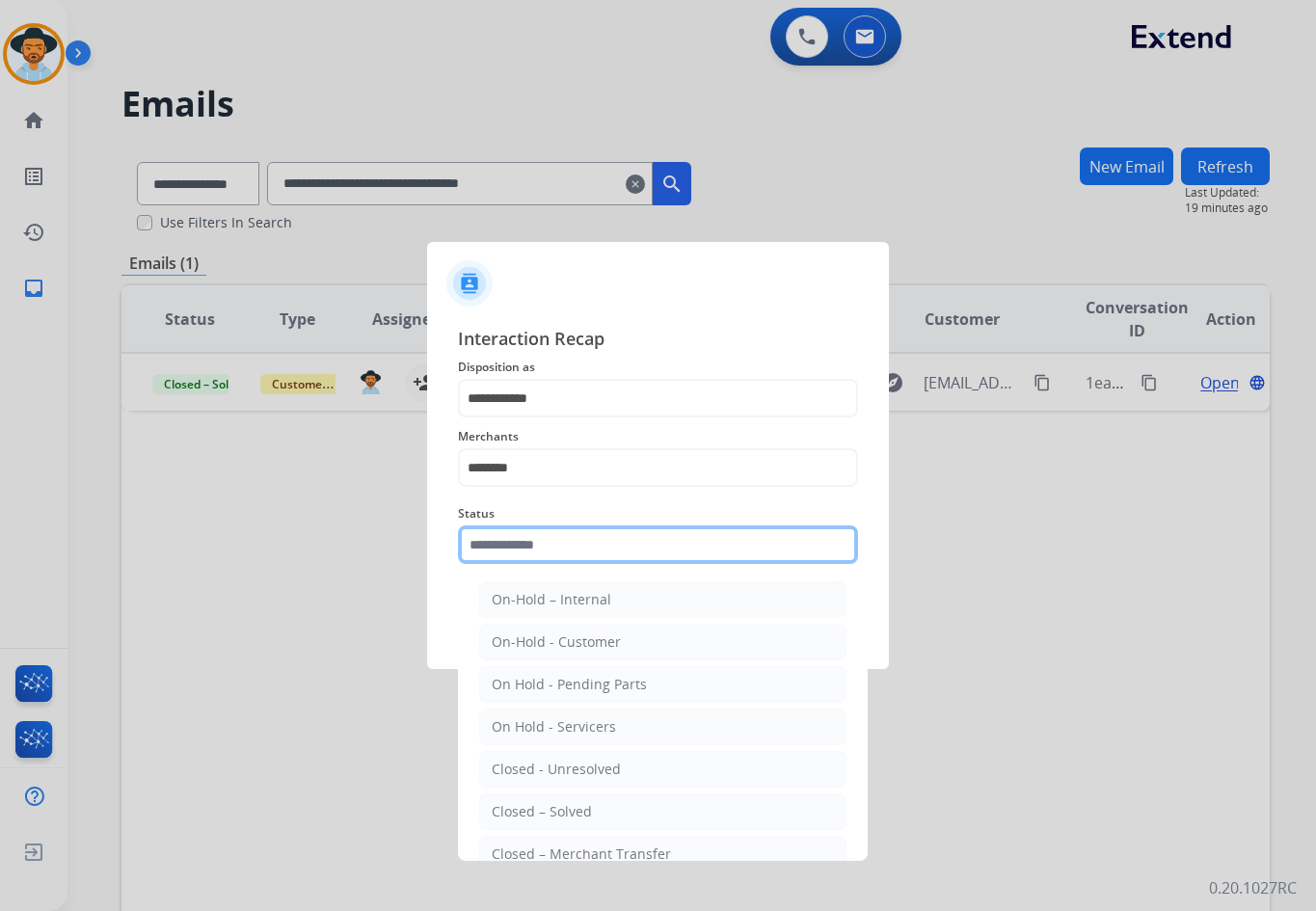
click at [545, 549] on input "text" at bounding box center [657, 544] width 400 height 38
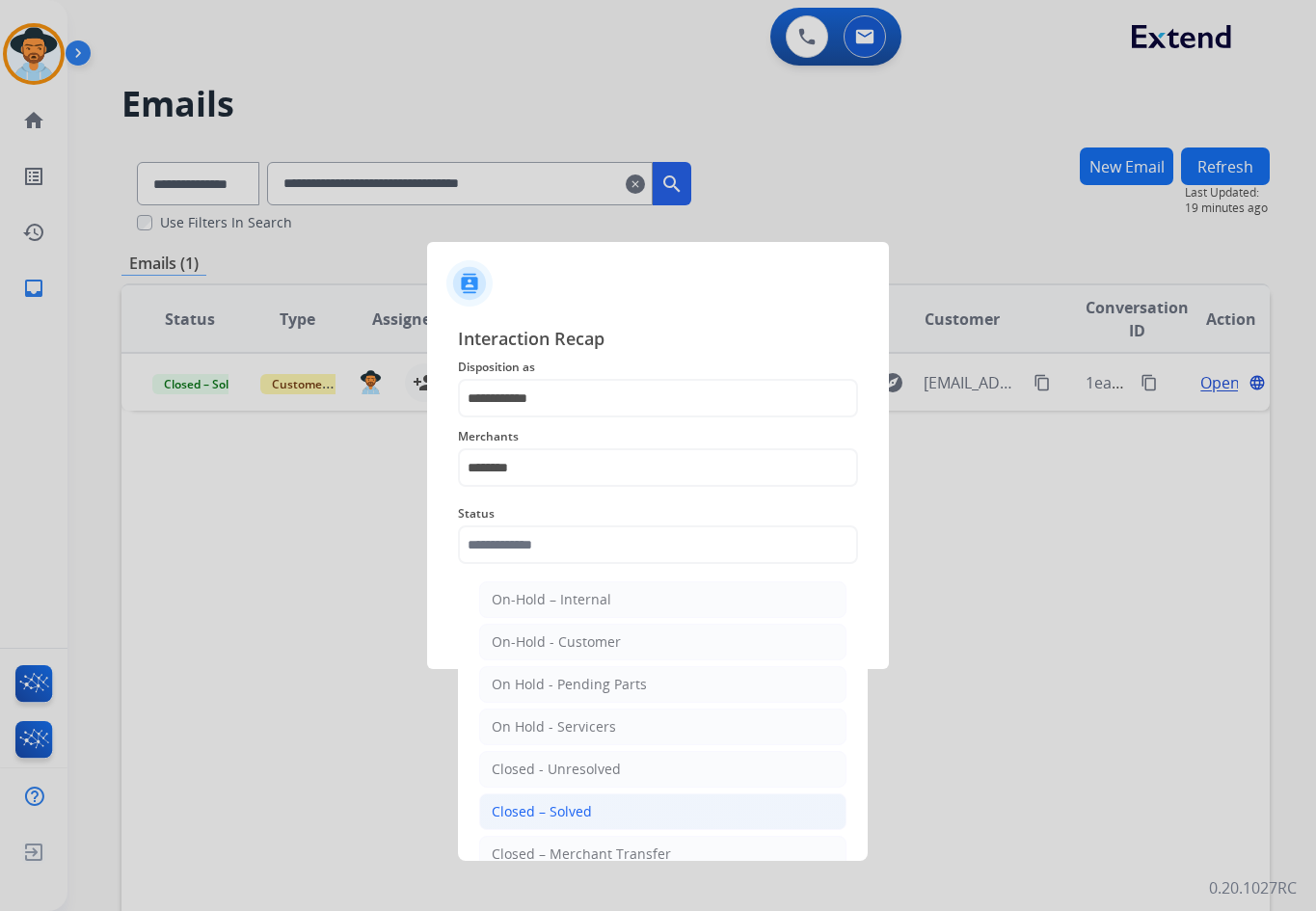
click at [603, 820] on li "Closed – Solved" at bounding box center [663, 811] width 367 height 36
type input "**********"
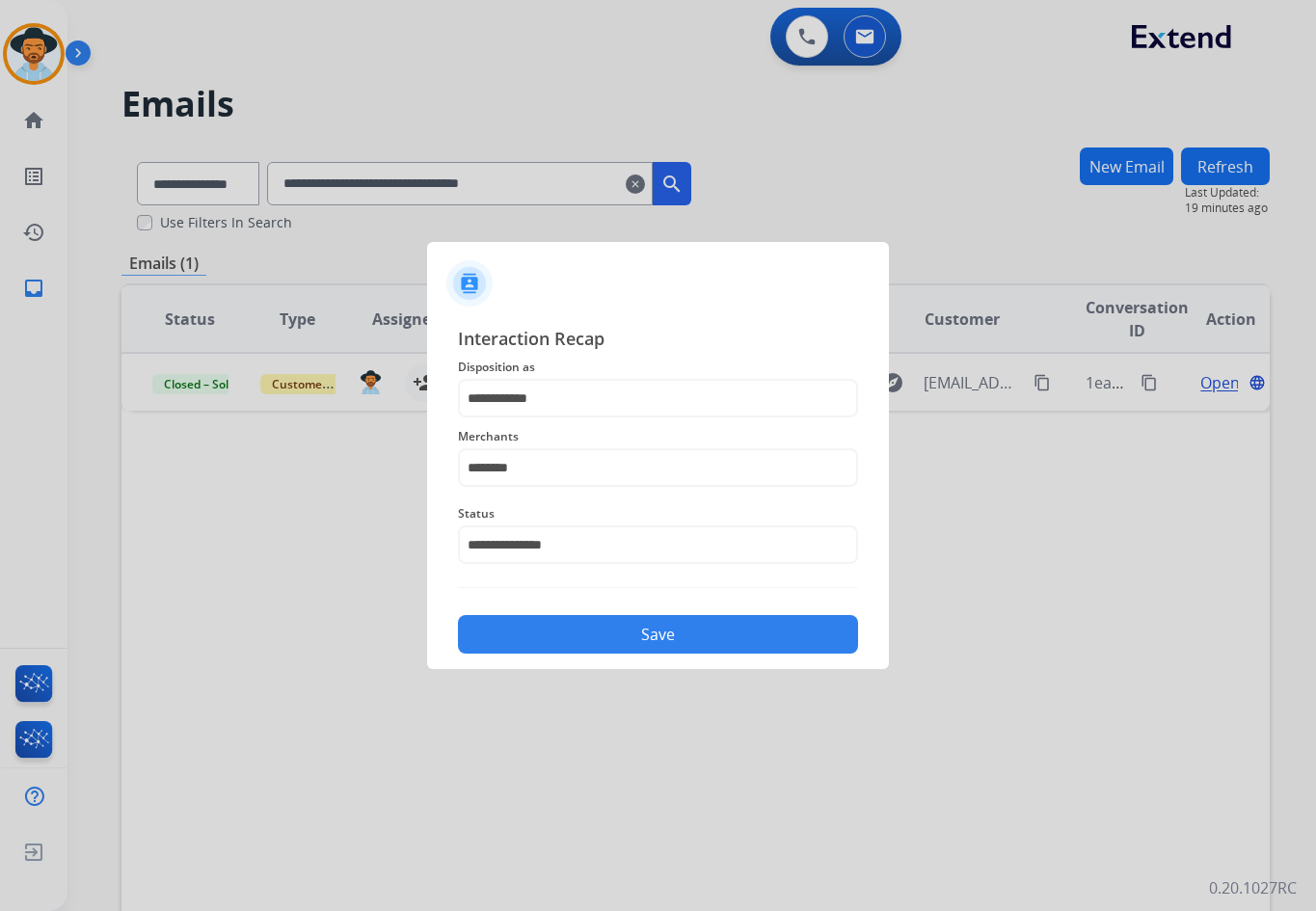
click at [636, 633] on button "Save" at bounding box center [657, 633] width 400 height 38
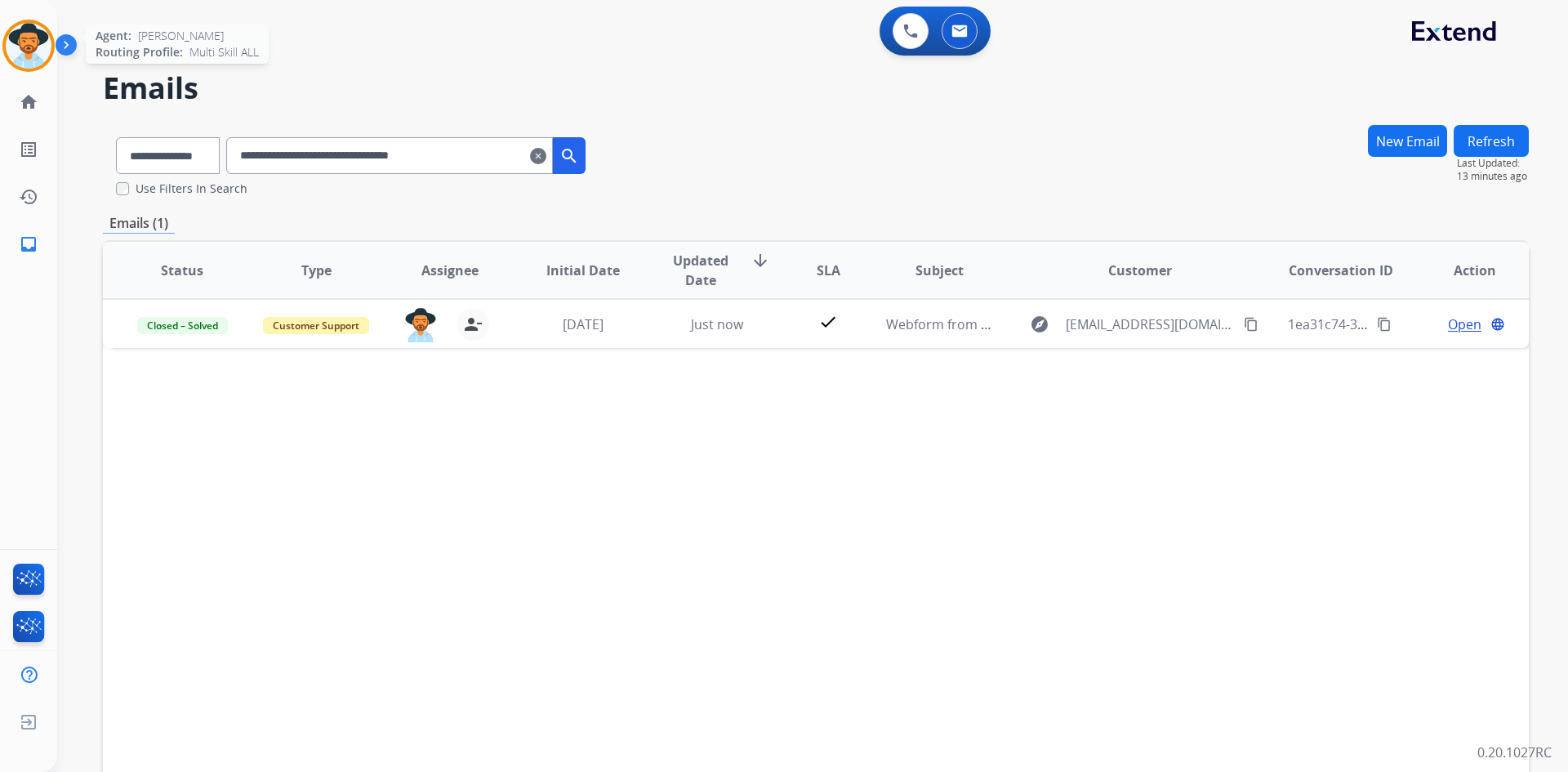
click at [32, 52] on img at bounding box center [28, 45] width 46 height 46
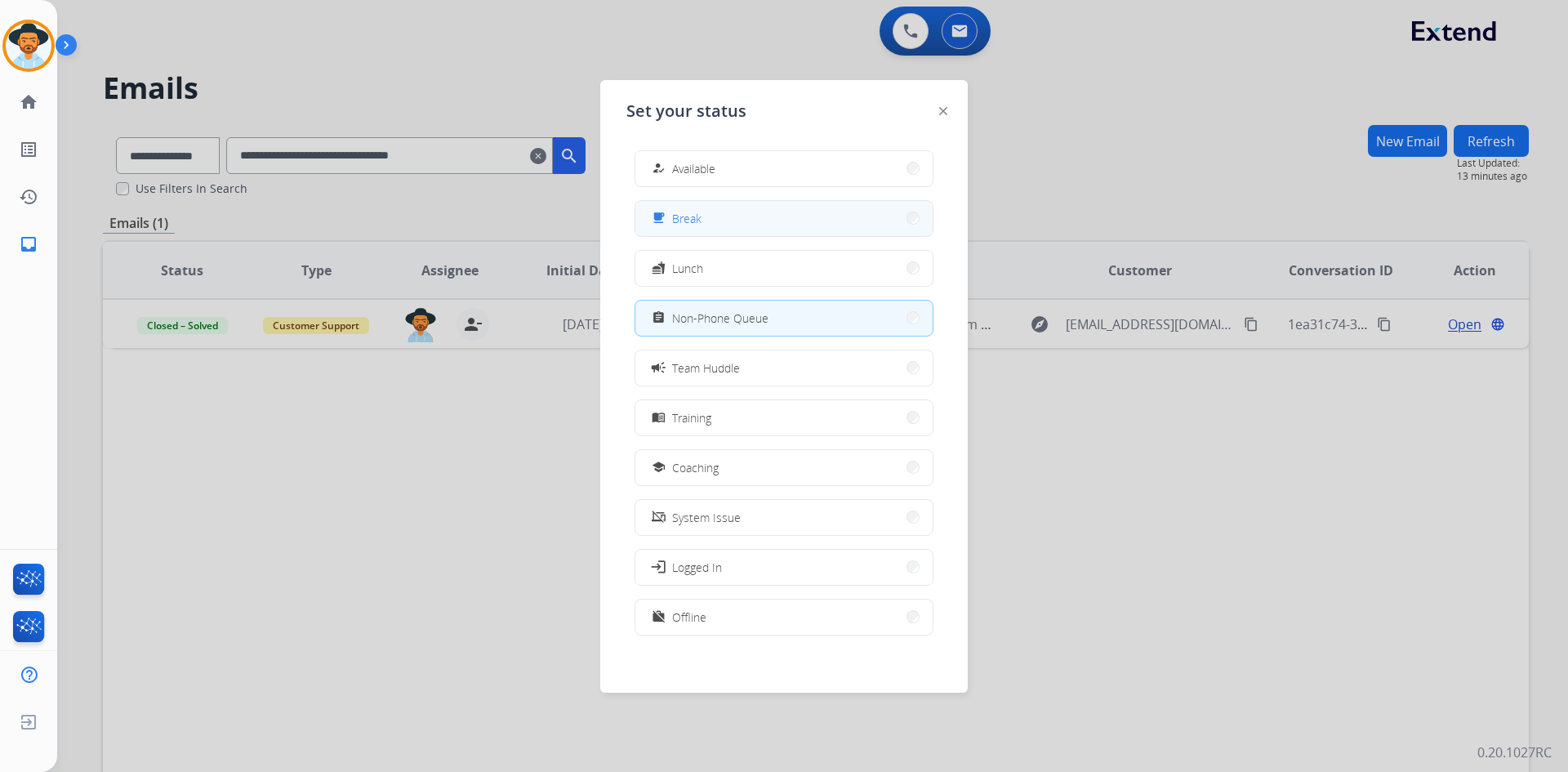
click at [853, 230] on button "free_breakfast Break" at bounding box center [784, 219] width 297 height 35
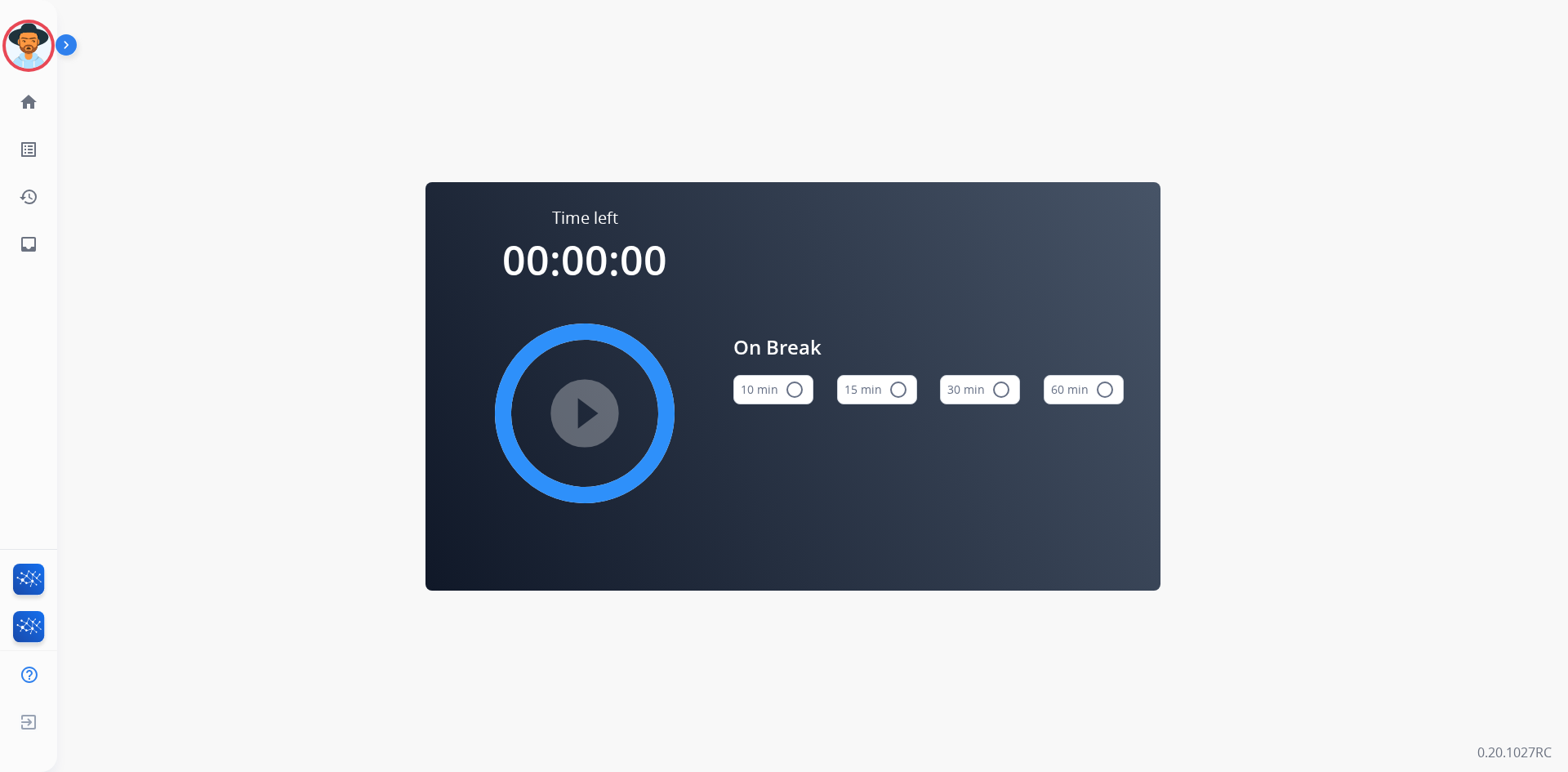
click at [888, 387] on mat-icon "radio_button_unchecked" at bounding box center [898, 390] width 20 height 20
click at [575, 423] on mat-icon "play_circle_filled" at bounding box center [585, 413] width 20 height 20
click at [37, 42] on img at bounding box center [28, 45] width 46 height 46
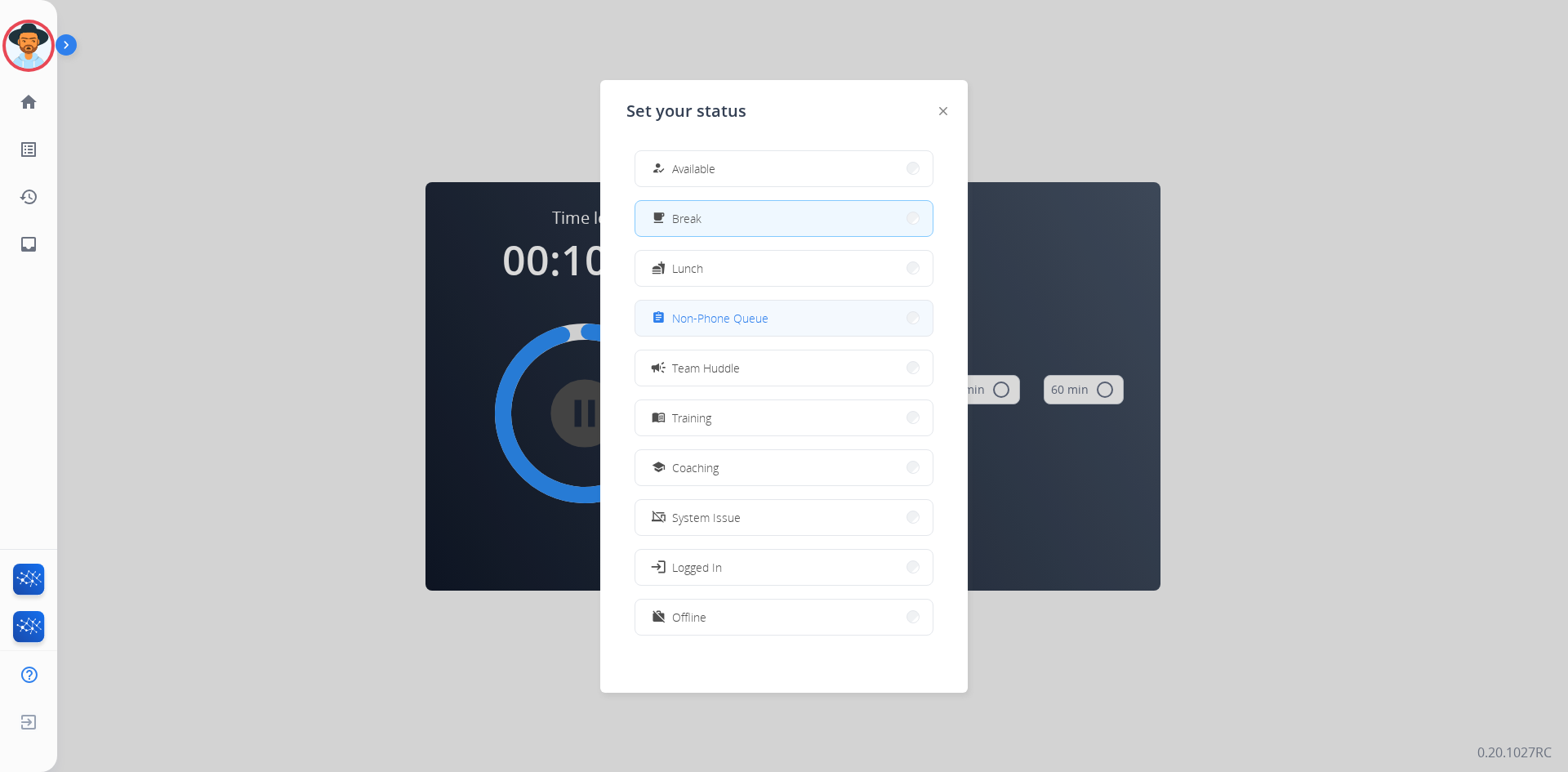
click at [735, 333] on button "assignment Non-Phone Queue" at bounding box center [784, 318] width 297 height 35
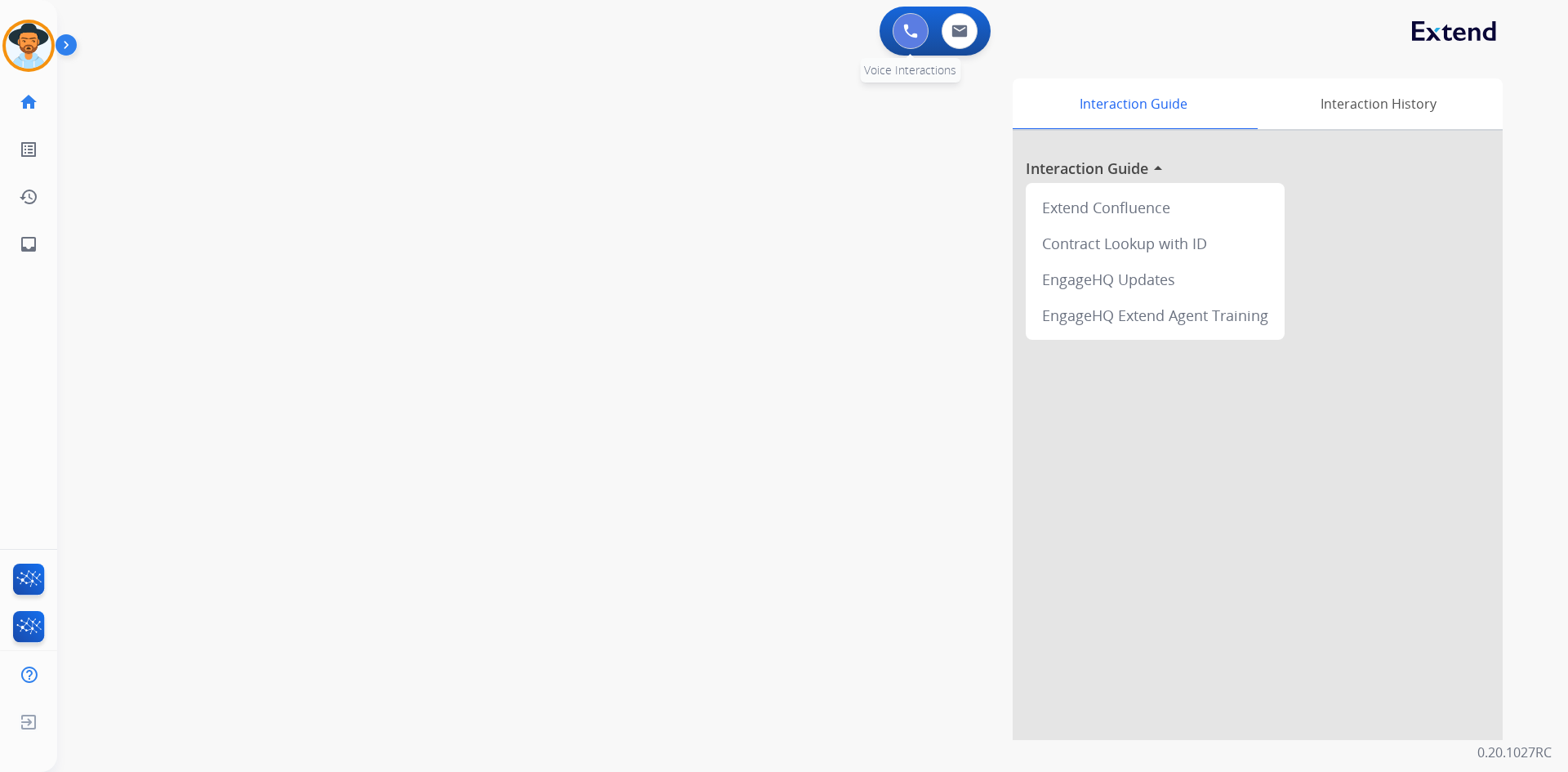
click at [915, 34] on img at bounding box center [911, 31] width 15 height 15
click at [916, 34] on img at bounding box center [911, 31] width 15 height 15
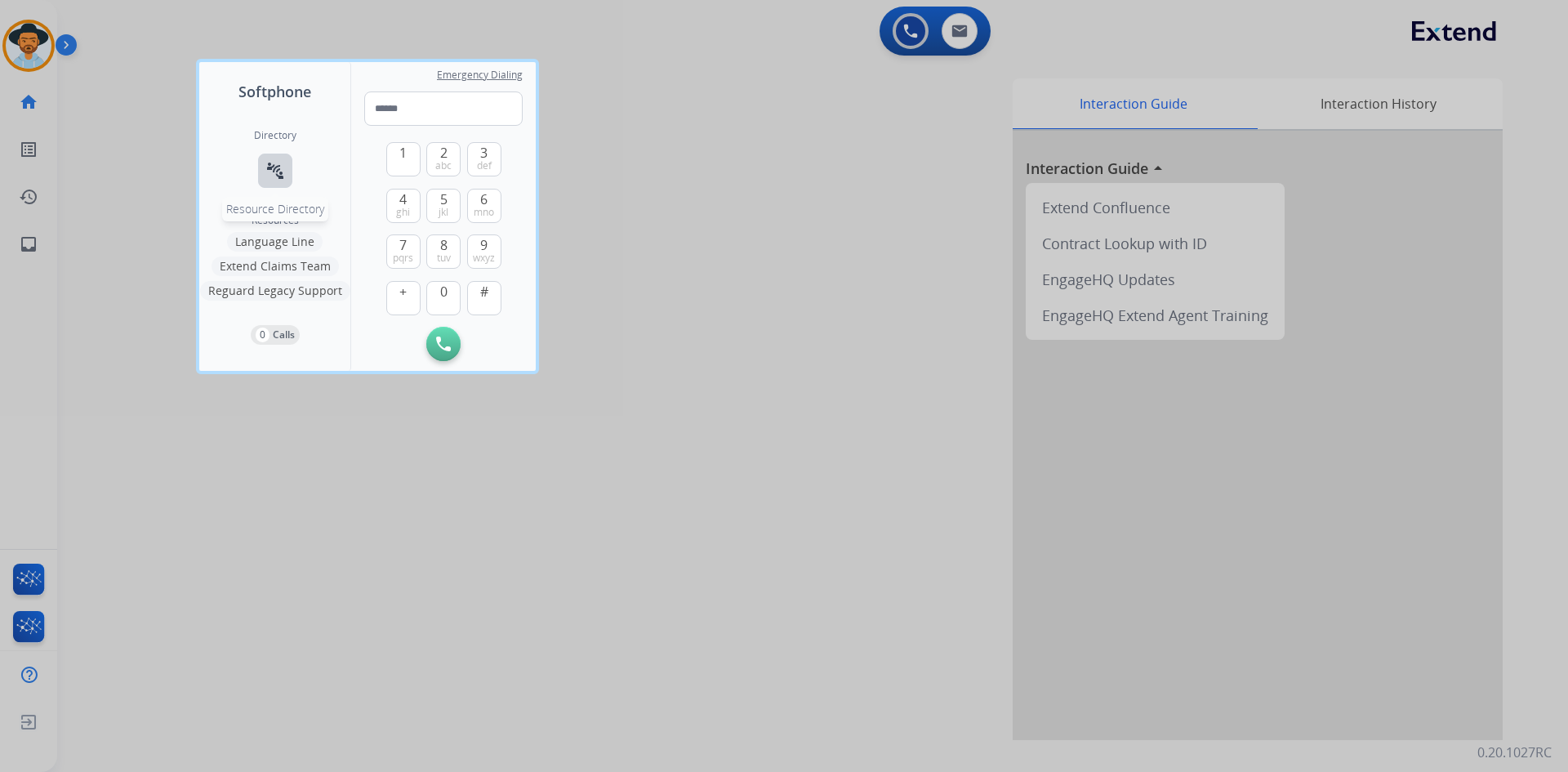
click at [263, 174] on button "connect_without_contact Resource Directory" at bounding box center [275, 171] width 34 height 34
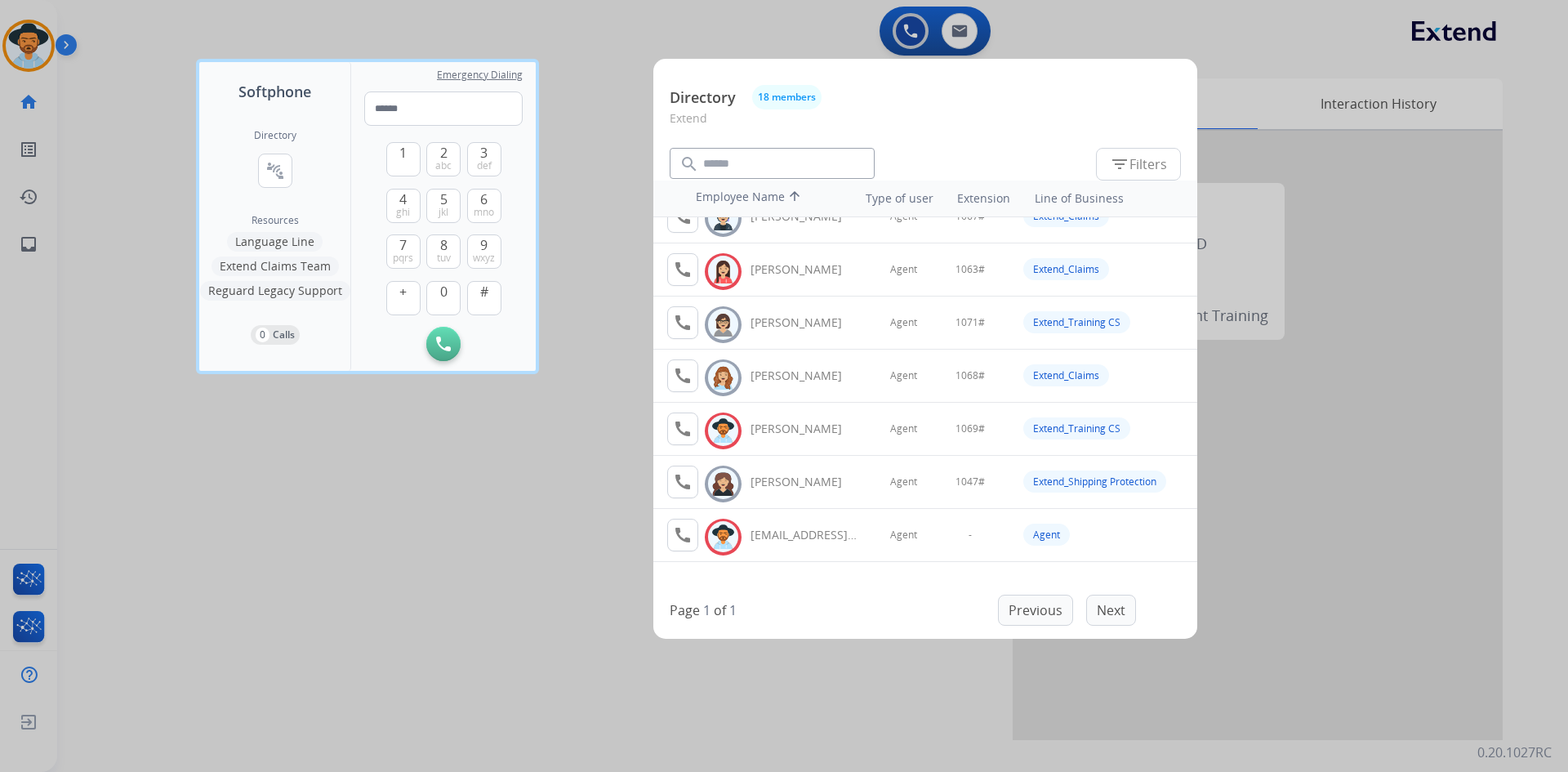
scroll to position [622, 0]
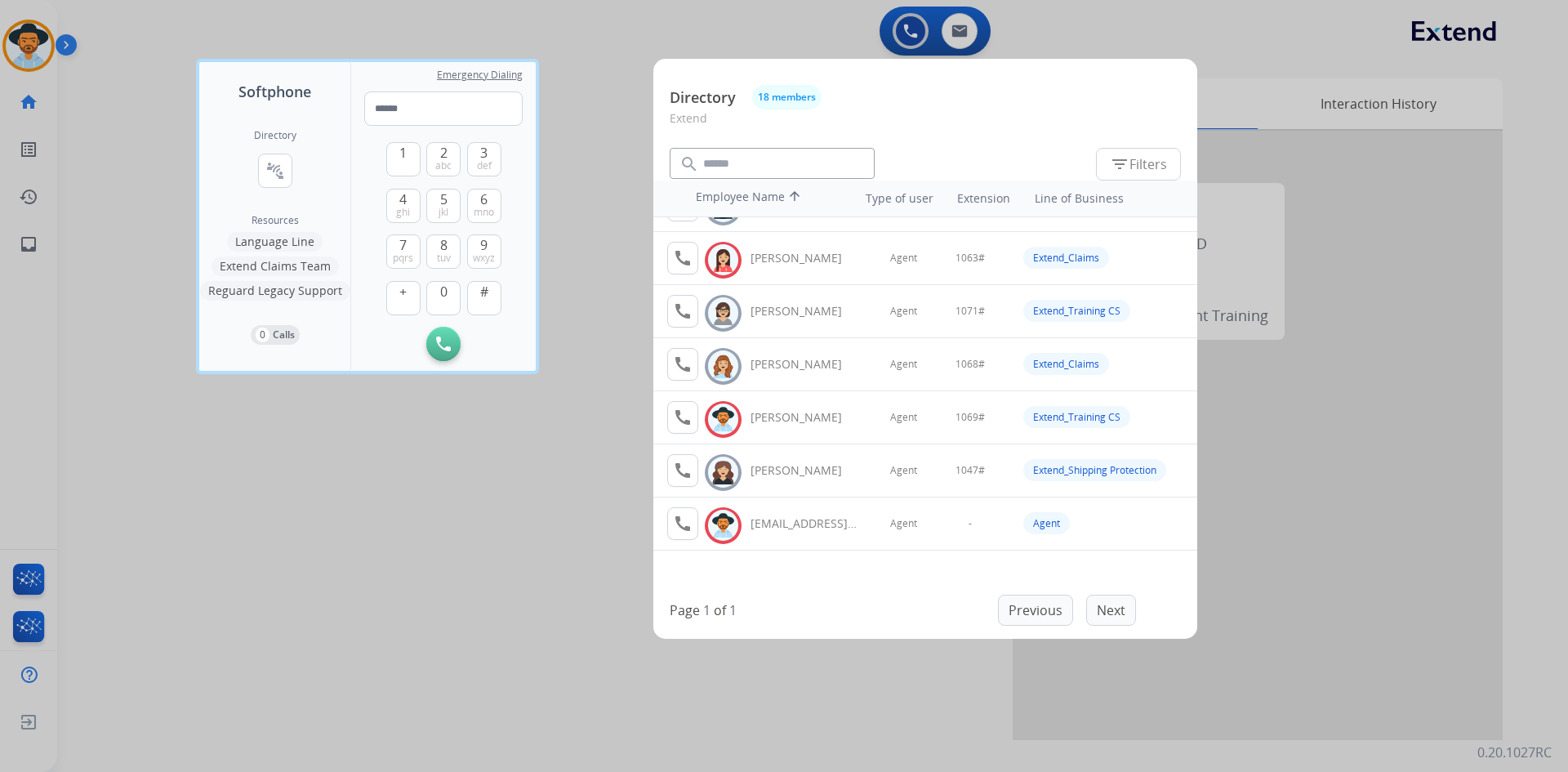
click at [467, 518] on div at bounding box center [784, 386] width 1568 height 772
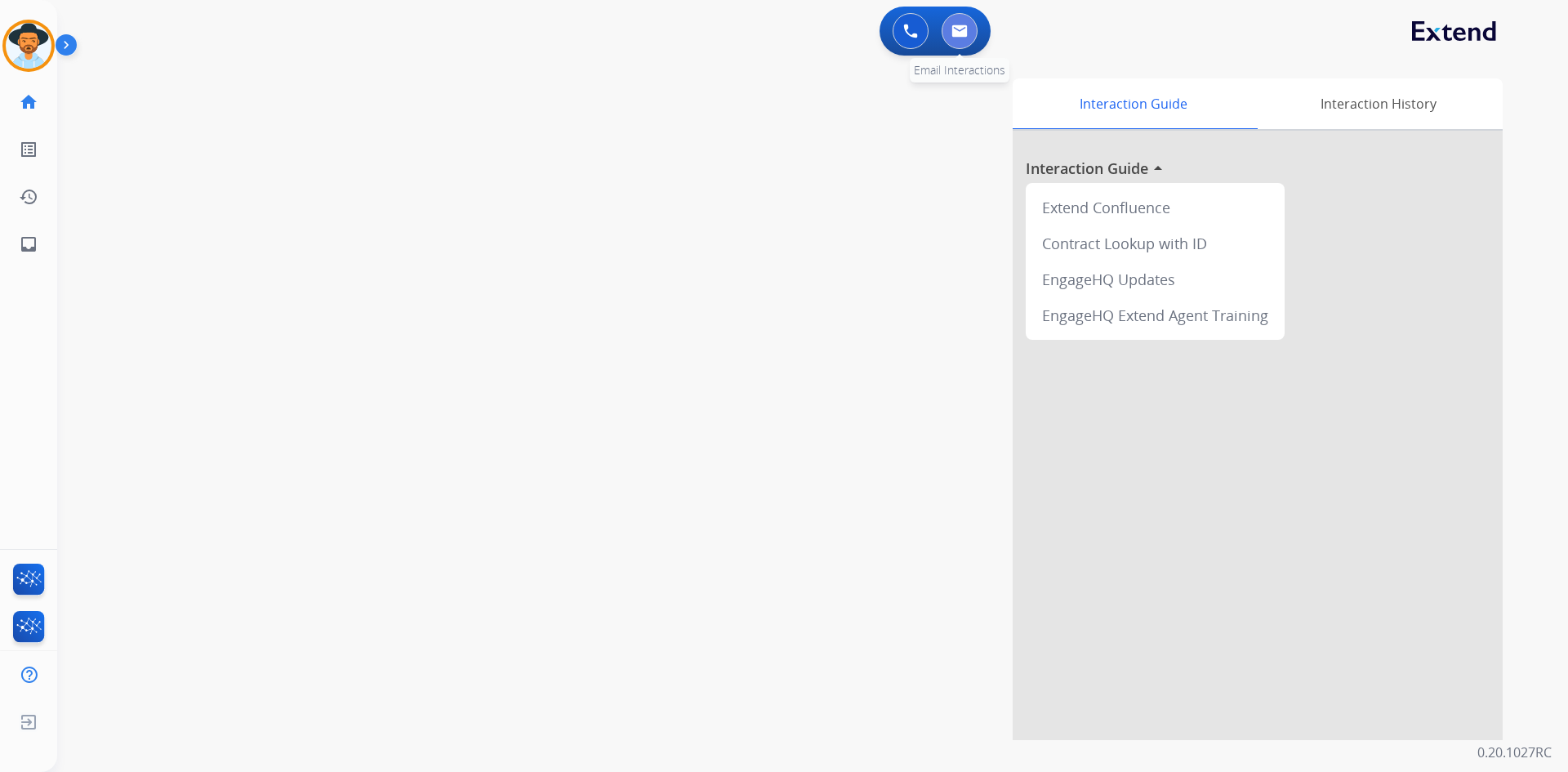
click at [957, 32] on img at bounding box center [960, 31] width 17 height 13
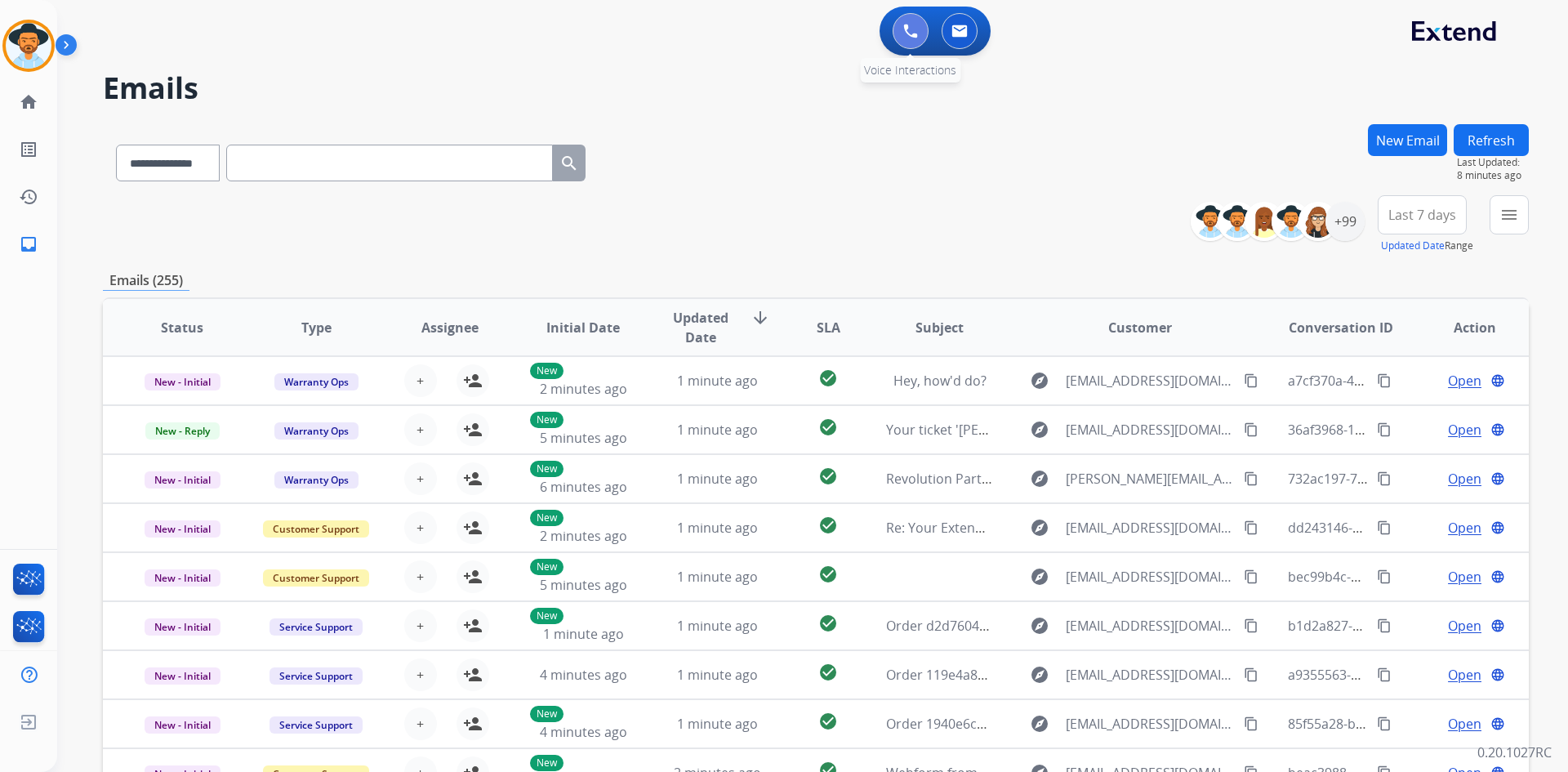
click at [908, 27] on img at bounding box center [911, 31] width 15 height 15
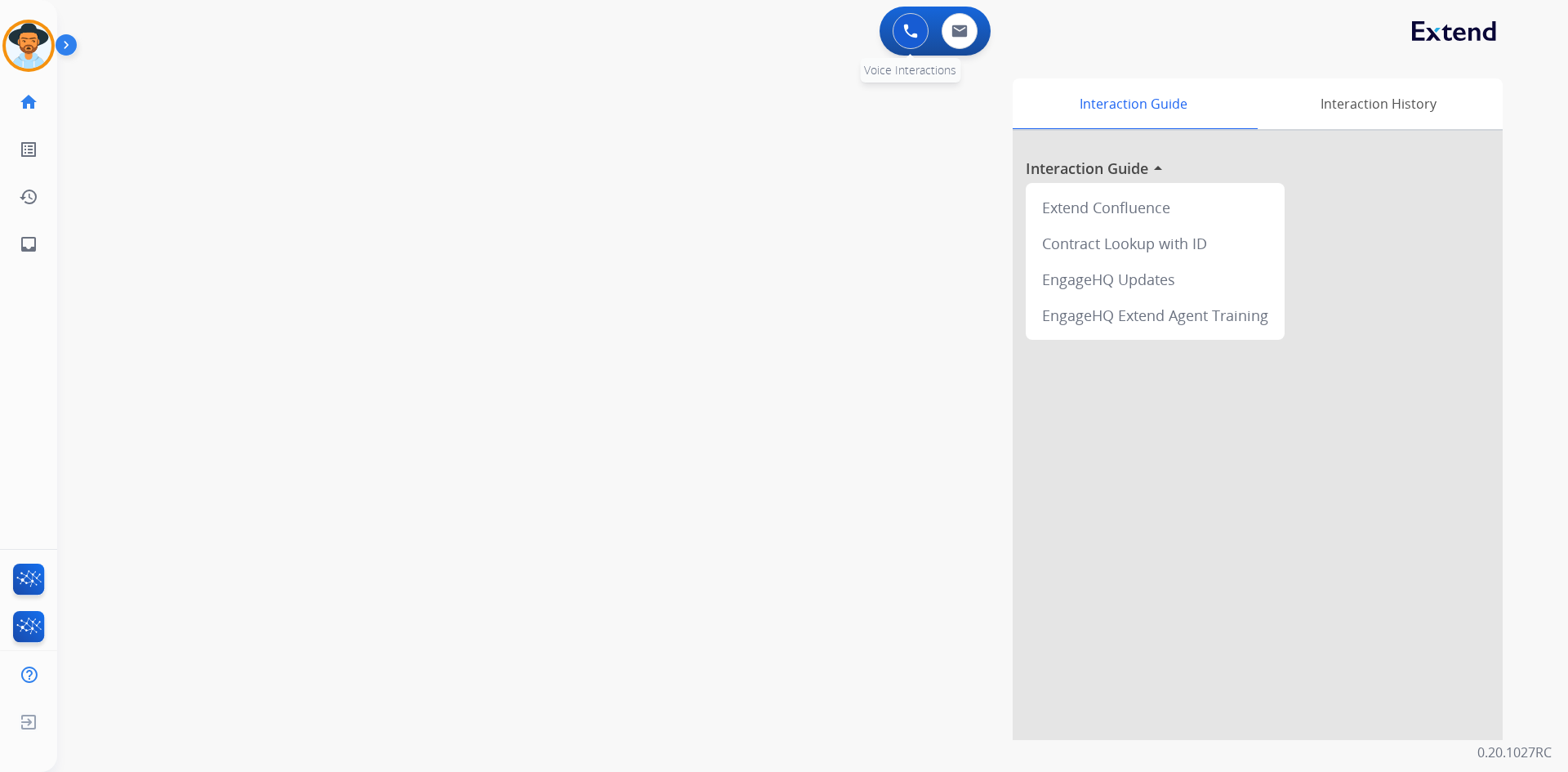
click at [900, 22] on button at bounding box center [910, 31] width 36 height 36
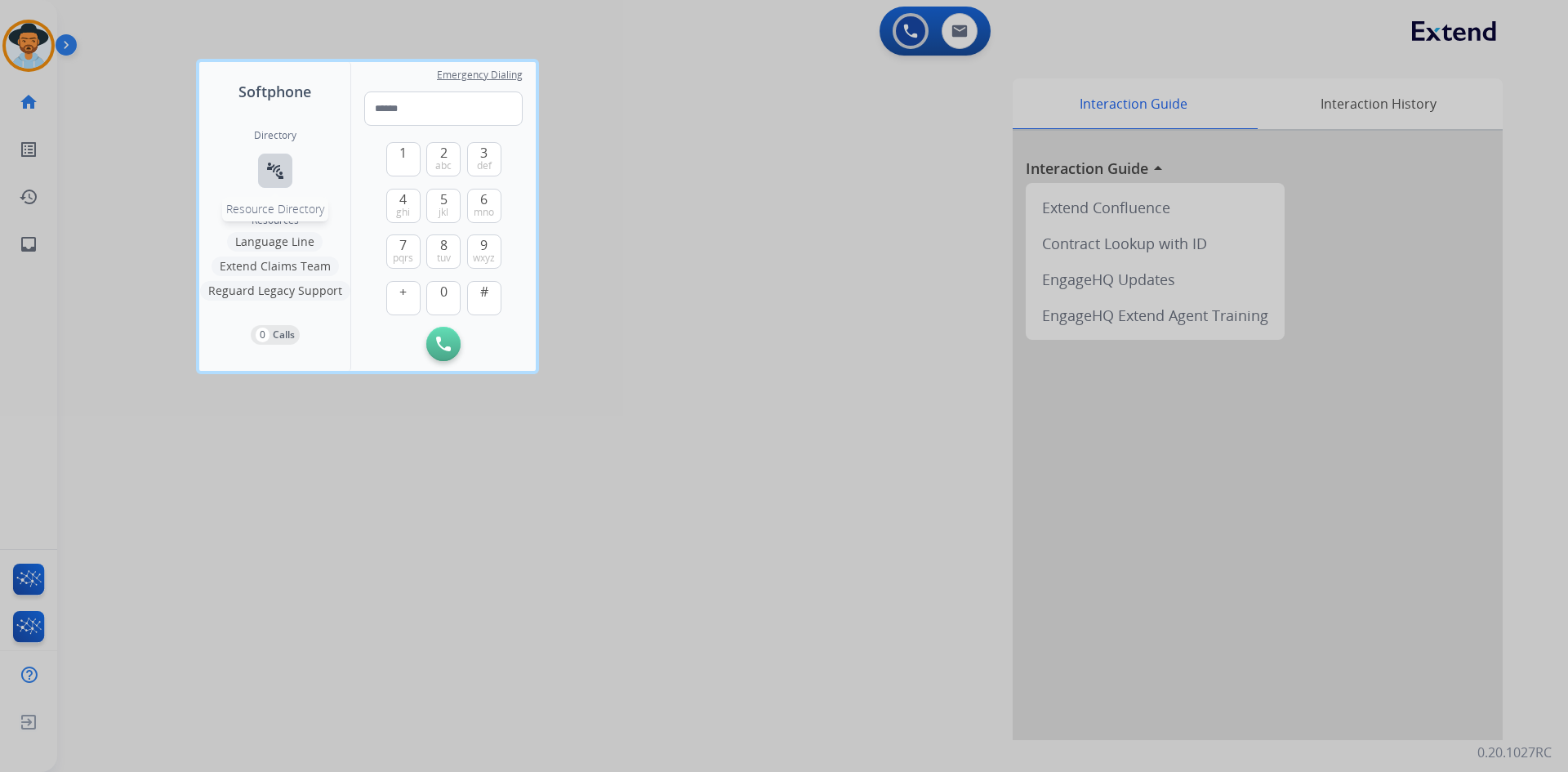
click at [263, 176] on button "connect_without_contact Resource Directory" at bounding box center [275, 171] width 34 height 34
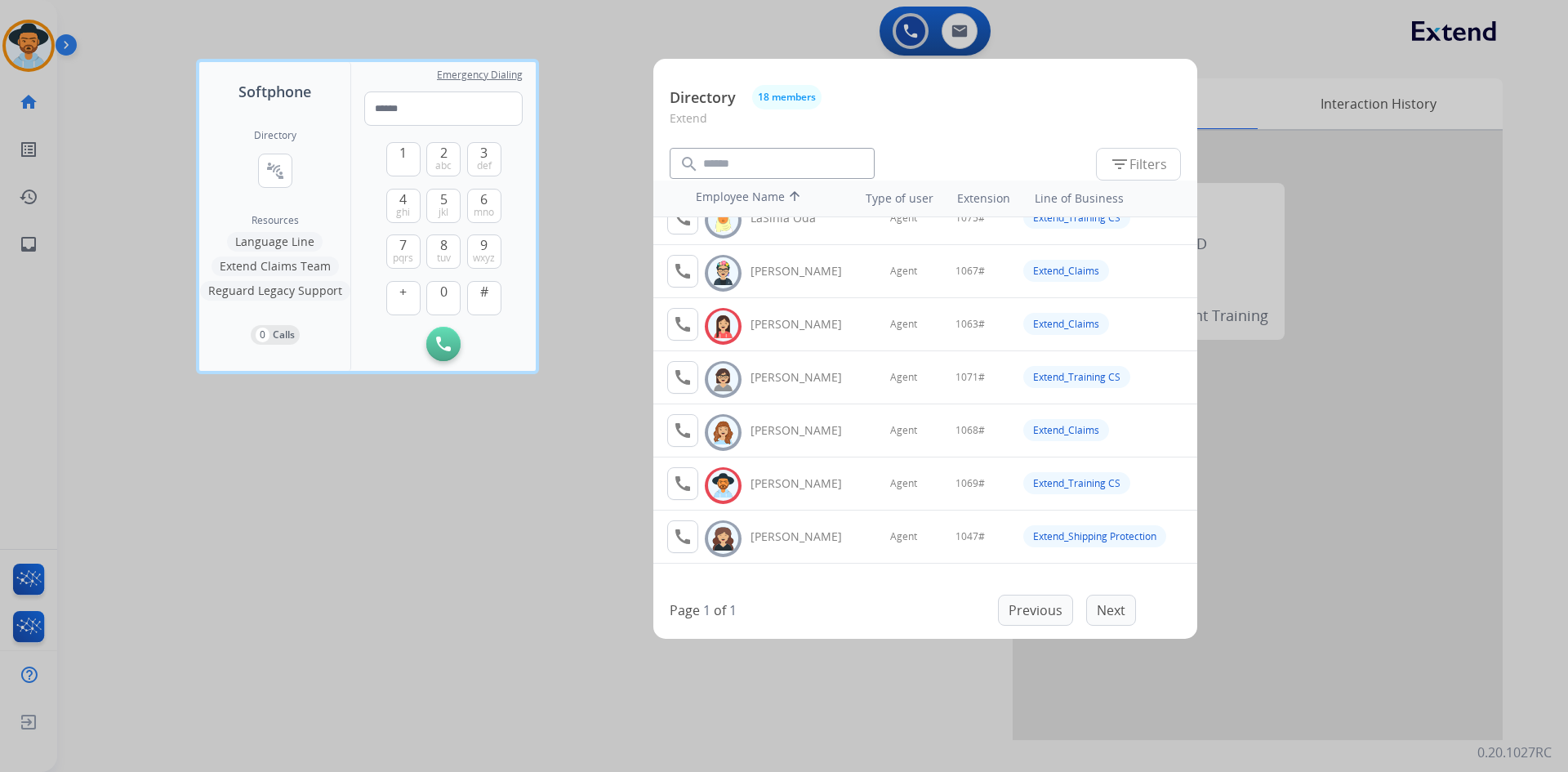
scroll to position [622, 0]
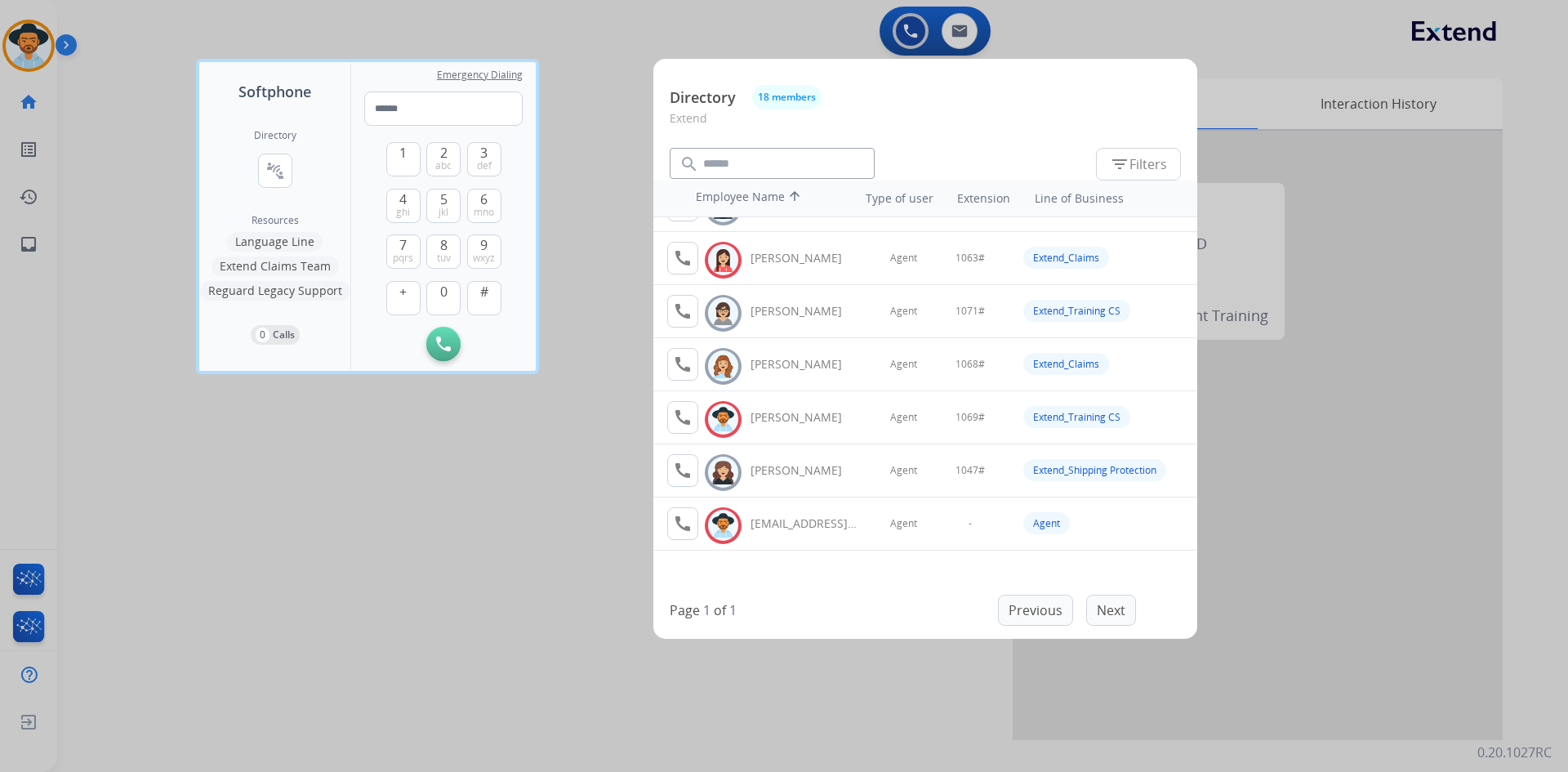
click at [329, 478] on div at bounding box center [784, 386] width 1568 height 772
